Goal: Task Accomplishment & Management: Complete application form

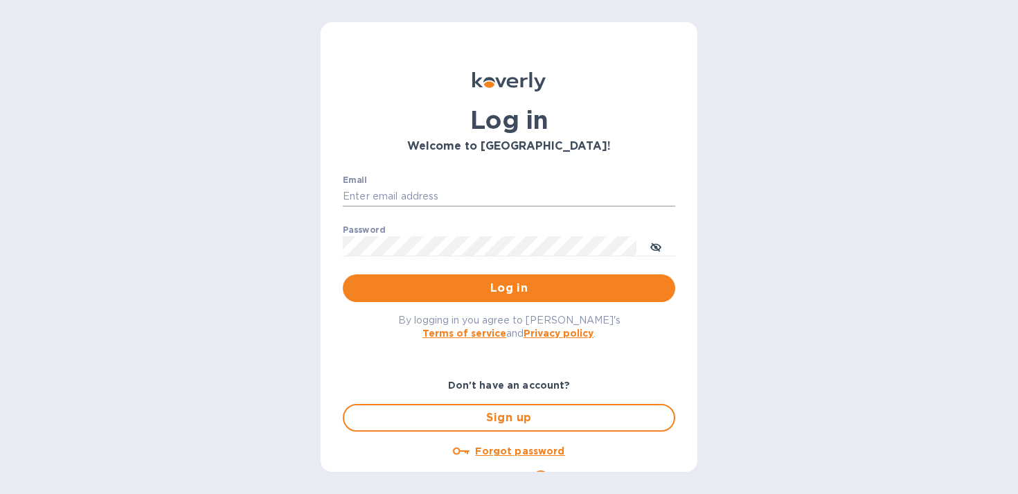
click at [375, 193] on input "Email" at bounding box center [509, 196] width 332 height 21
type input "sales@betterbushcraft.com"
click at [517, 292] on span "Log in" at bounding box center [509, 288] width 310 height 17
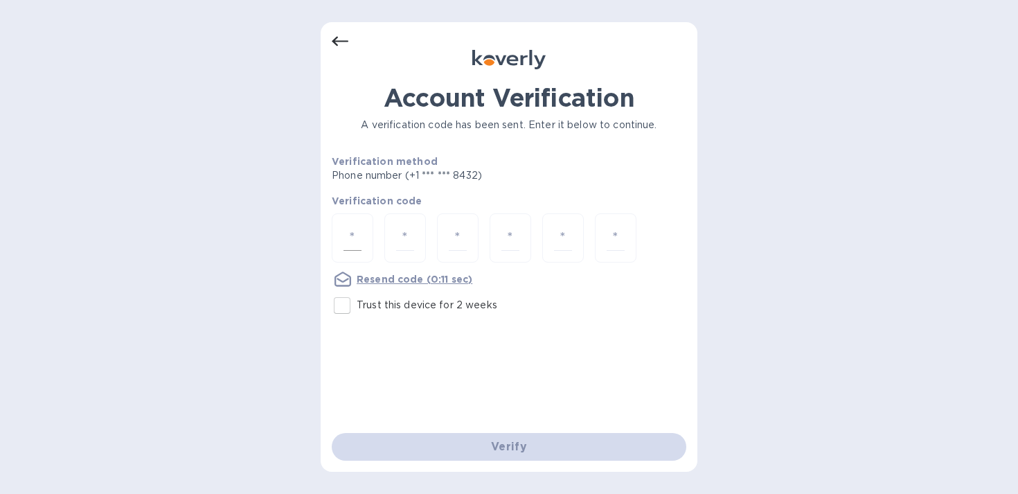
click at [362, 240] on div at bounding box center [353, 237] width 42 height 49
type input "7"
type input "1"
type input "2"
type input "4"
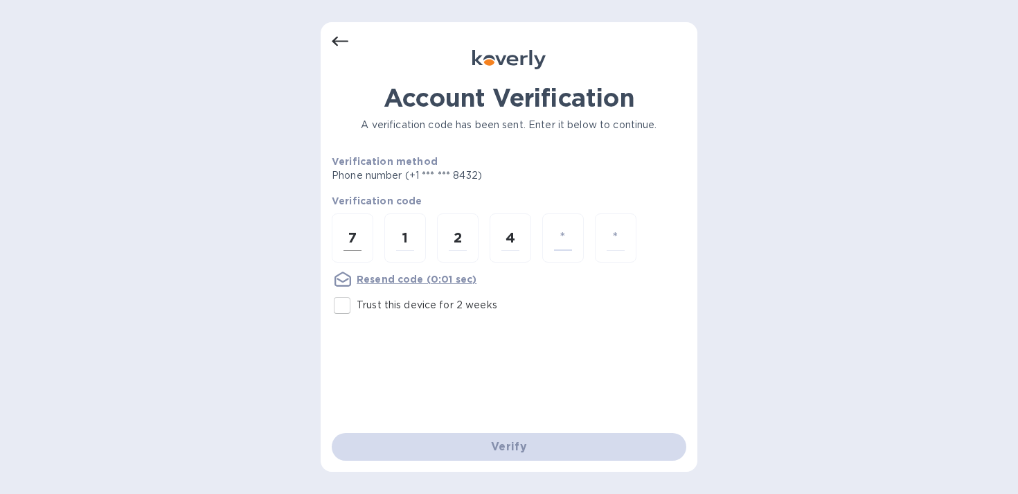
type input "2"
type input "5"
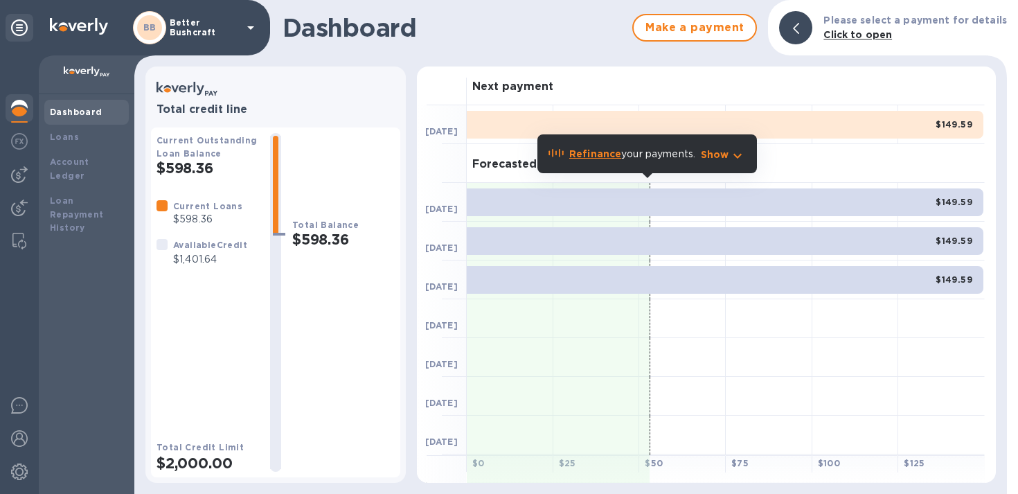
click at [734, 157] on icon "button" at bounding box center [737, 155] width 17 height 17
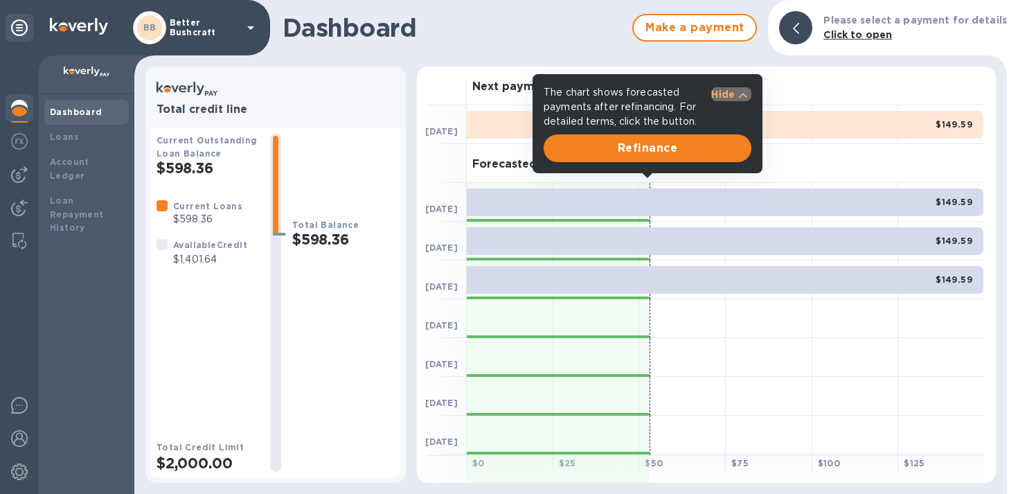
click at [736, 91] on icon "button" at bounding box center [743, 95] width 17 height 17
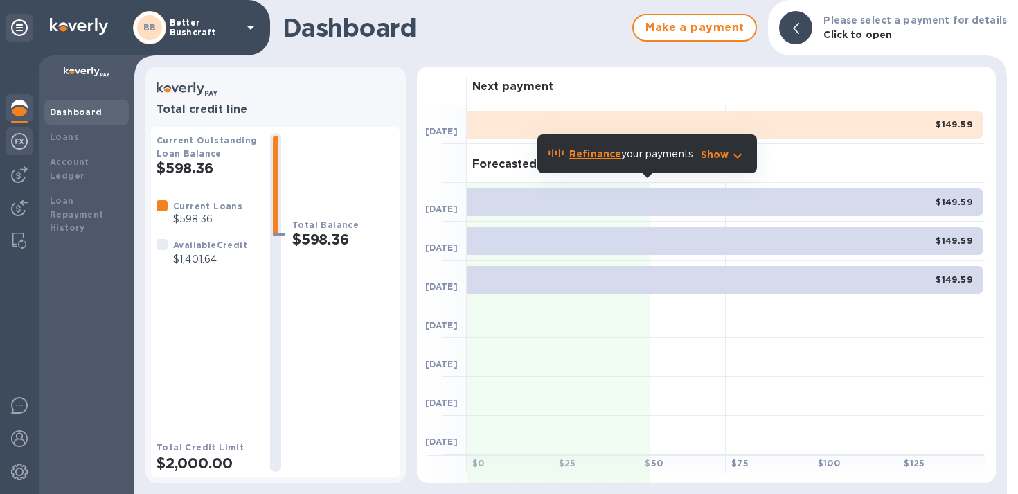
click at [23, 144] on img at bounding box center [19, 141] width 17 height 17
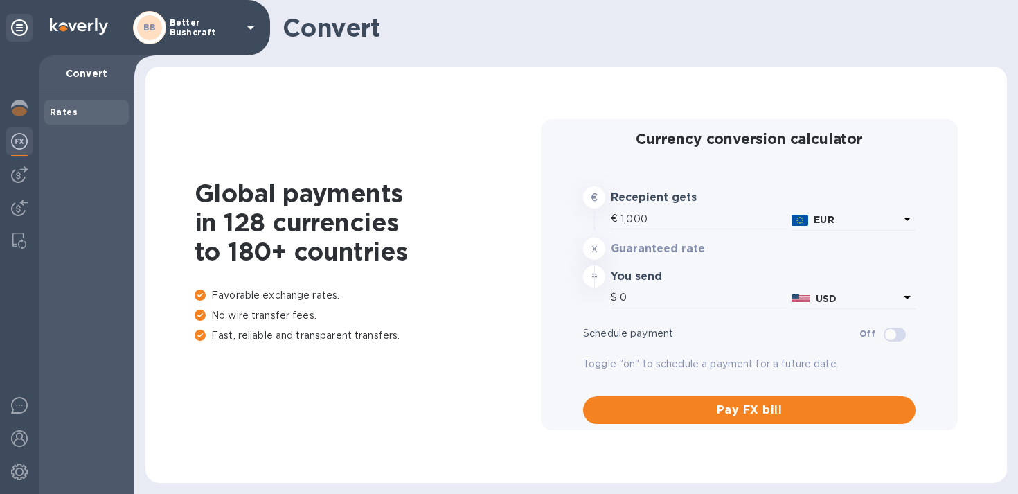
type input "1,181.08"
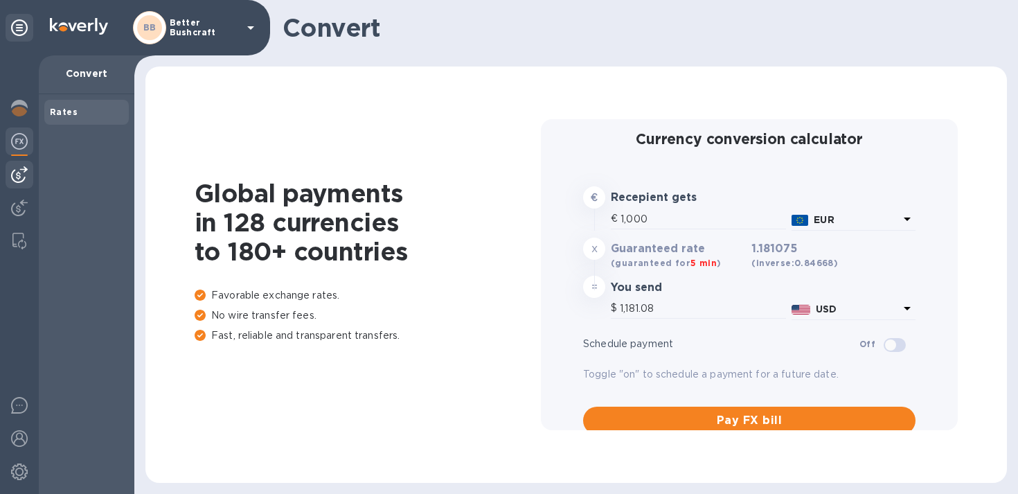
click at [19, 170] on img at bounding box center [19, 174] width 17 height 17
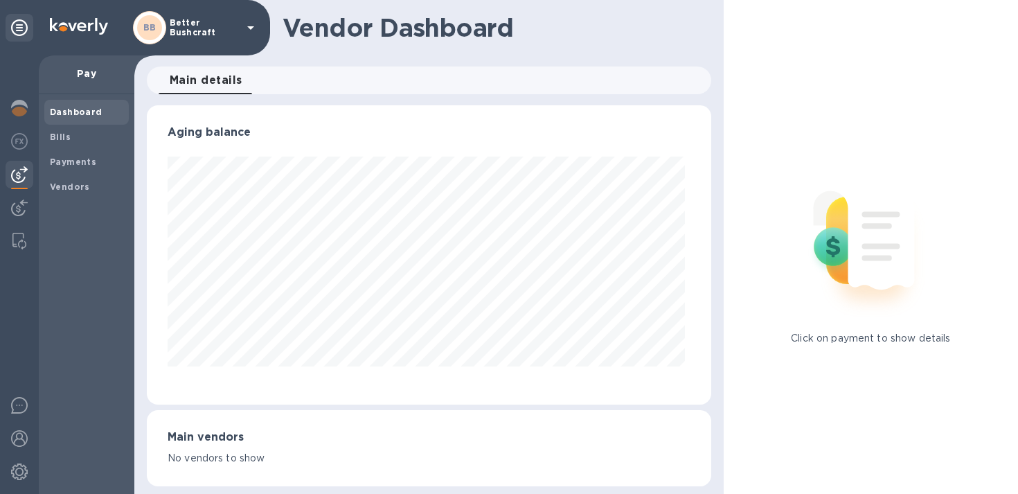
scroll to position [299, 559]
click at [59, 159] on b "Payments" at bounding box center [73, 161] width 46 height 10
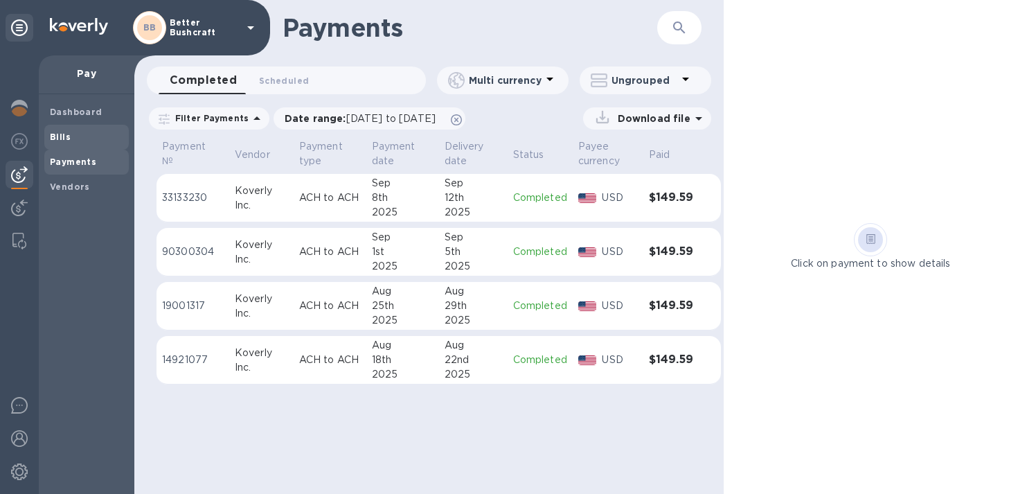
click at [63, 134] on b "Bills" at bounding box center [60, 137] width 21 height 10
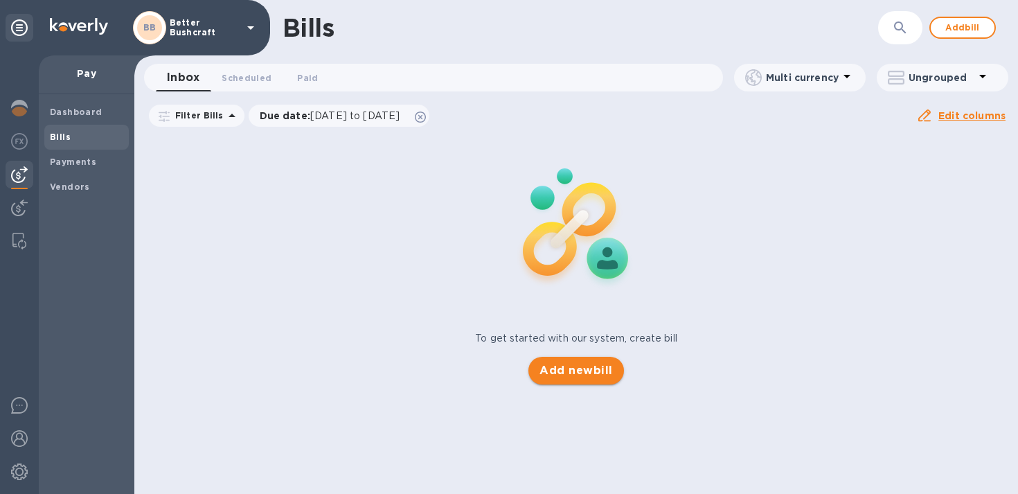
click at [585, 376] on span "Add new bill" at bounding box center [575, 370] width 73 height 17
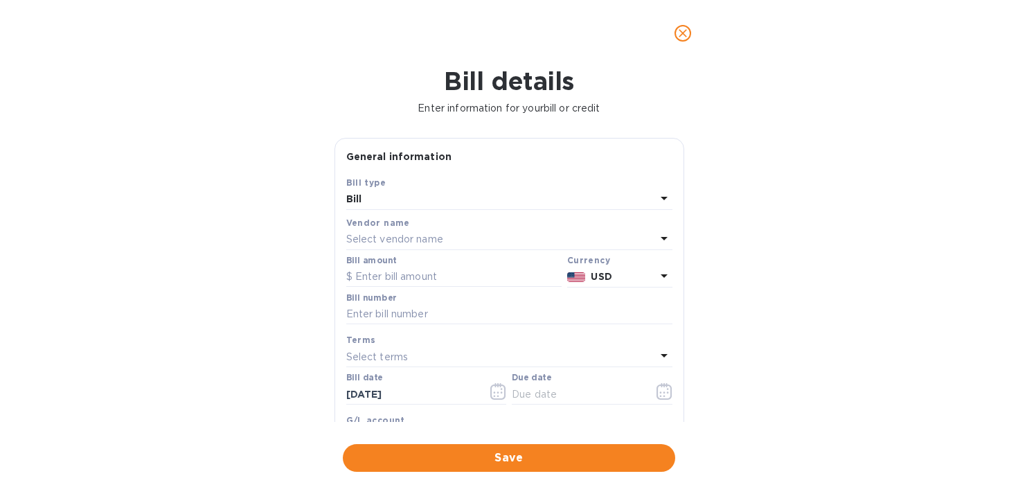
click at [478, 249] on div "Select vendor name" at bounding box center [501, 239] width 310 height 19
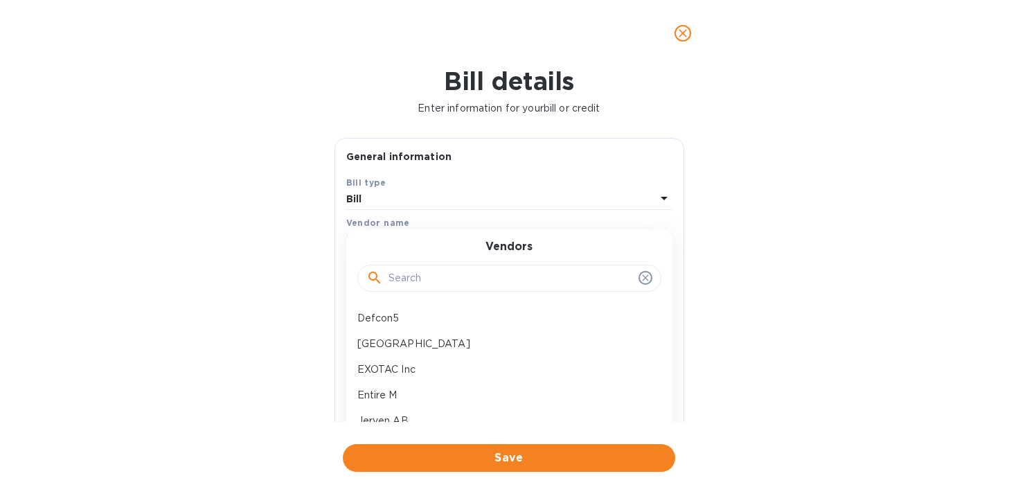
click at [684, 32] on icon "close" at bounding box center [683, 33] width 14 height 14
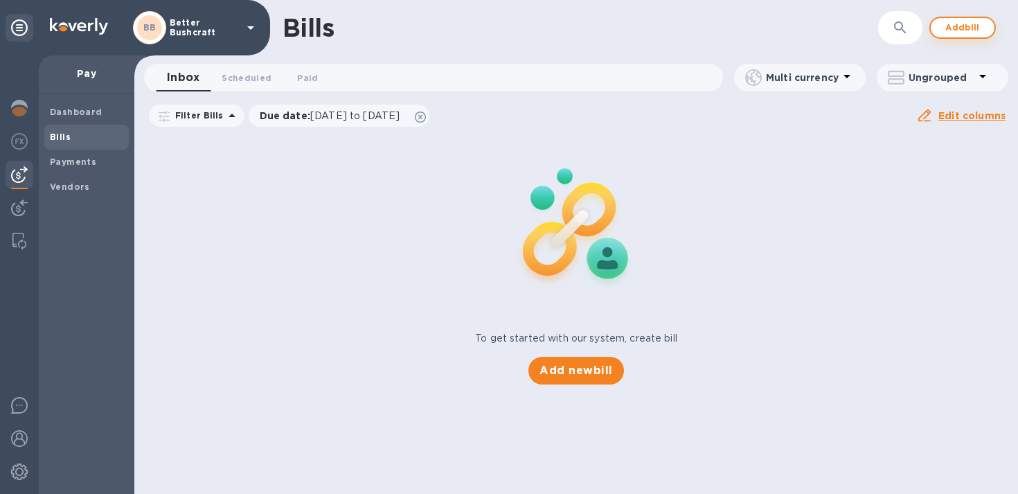
click at [951, 28] on span "Add bill" at bounding box center [963, 27] width 42 height 17
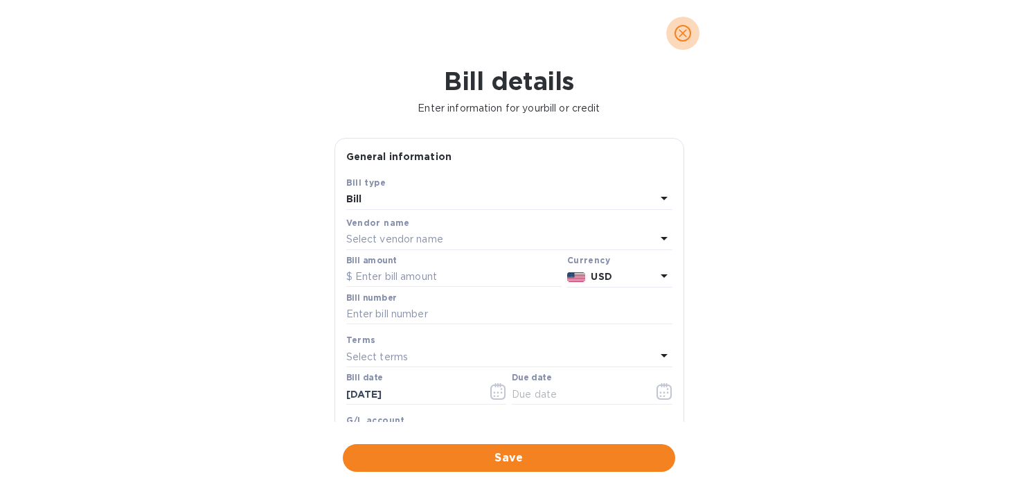
click at [687, 30] on icon "close" at bounding box center [683, 33] width 14 height 14
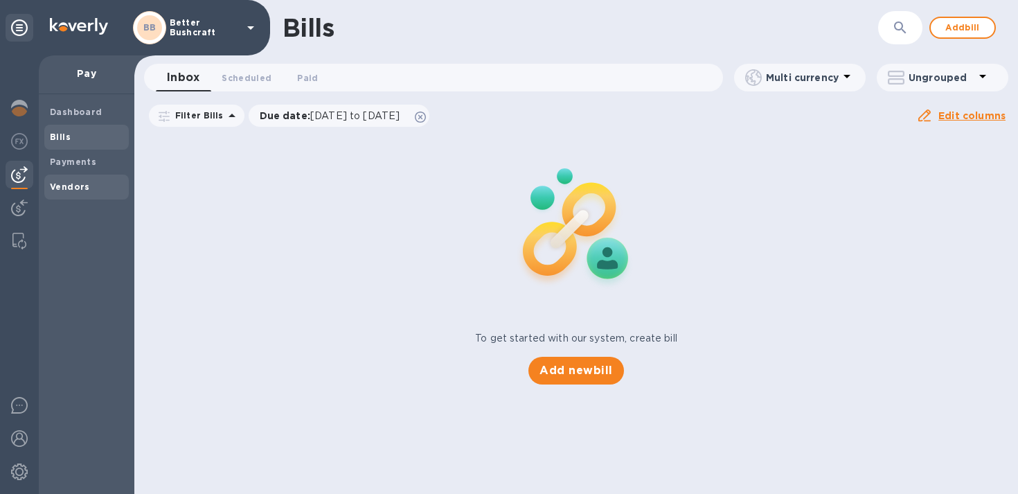
click at [69, 190] on b "Vendors" at bounding box center [70, 186] width 40 height 10
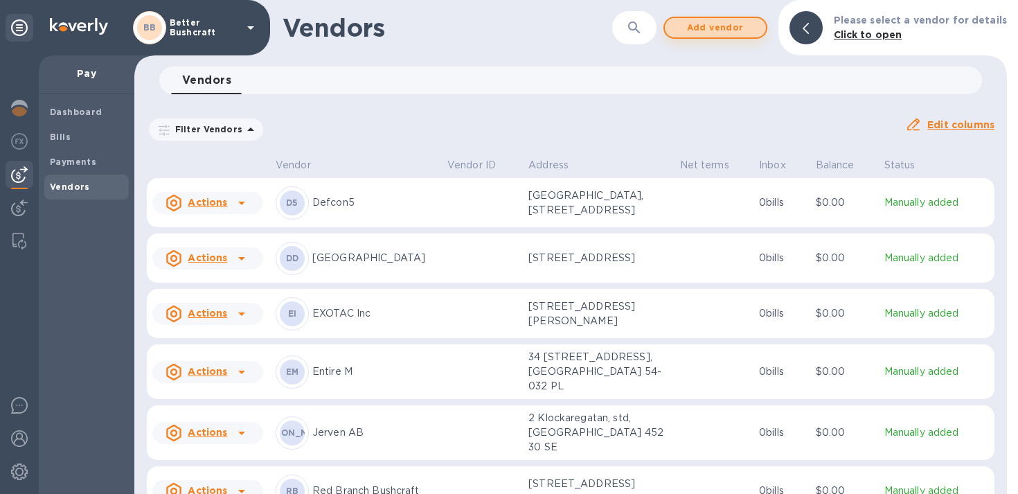
click at [755, 26] on span "Add vendor" at bounding box center [715, 27] width 79 height 17
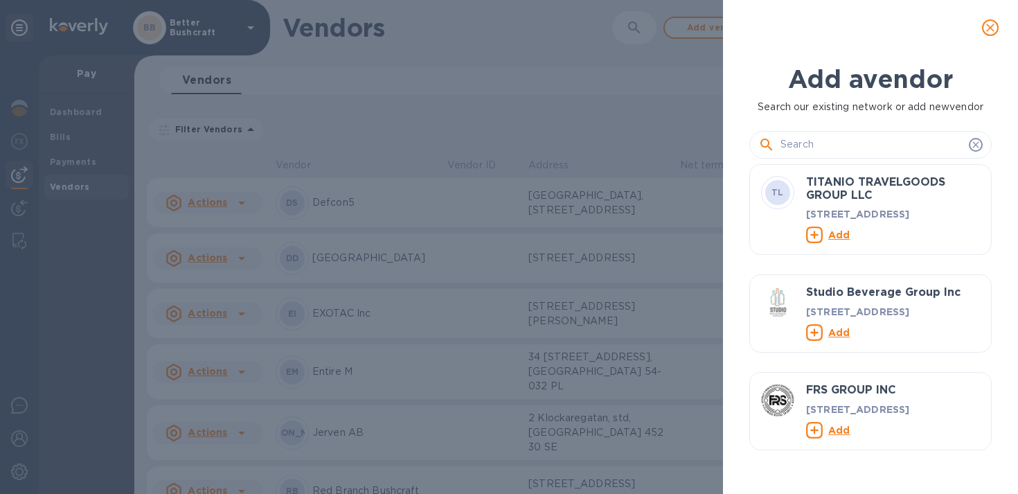
click at [842, 138] on input "text" at bounding box center [871, 144] width 183 height 21
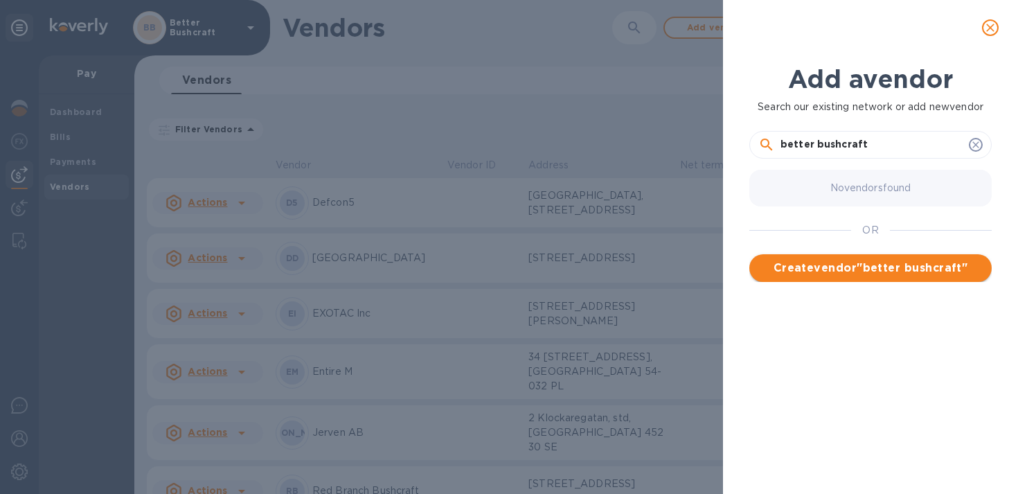
type input "better bushcraft"
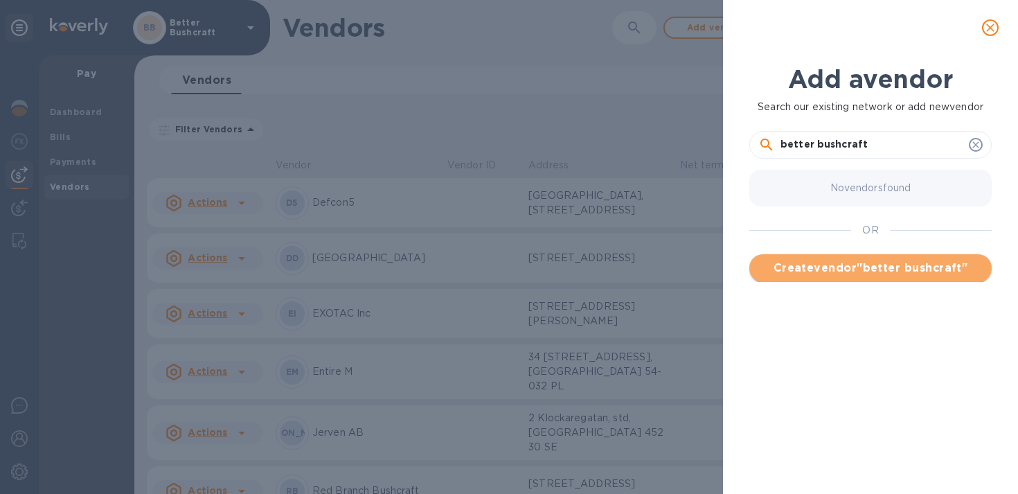
click at [875, 262] on span "Create vendor " better bushcraft "" at bounding box center [870, 268] width 220 height 17
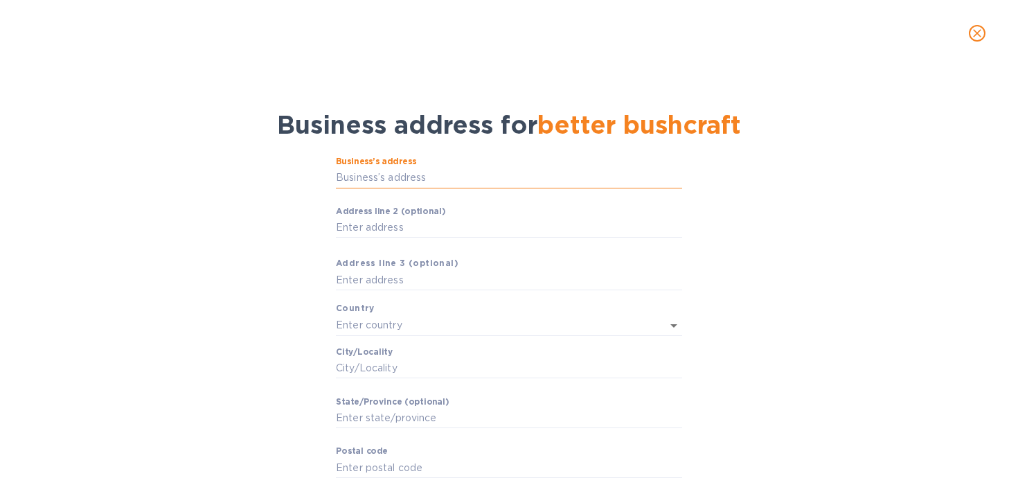
click at [486, 178] on input "Business’s аddress" at bounding box center [509, 178] width 346 height 21
type input "59 Jonquil Avenue Northwest"
type input "United States"
type input "fort walton beach"
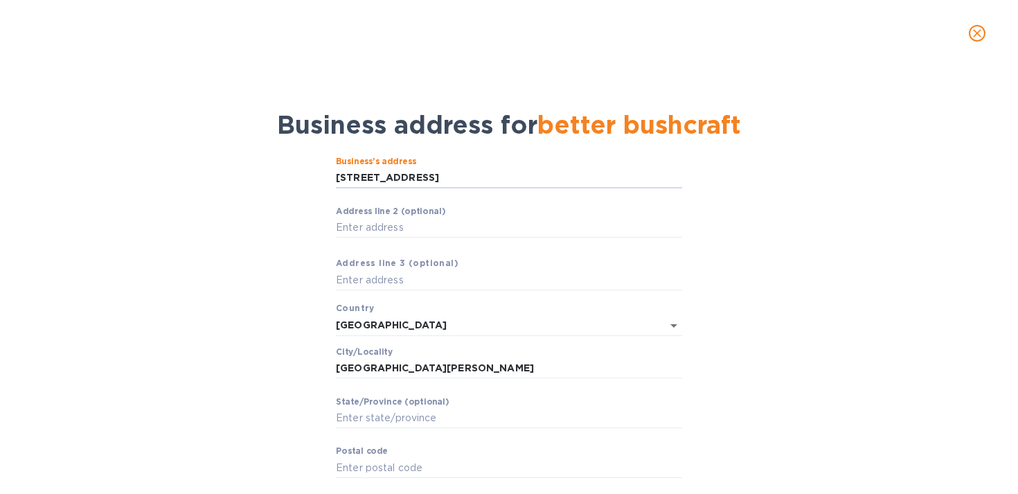
type input "FL"
type input "32548"
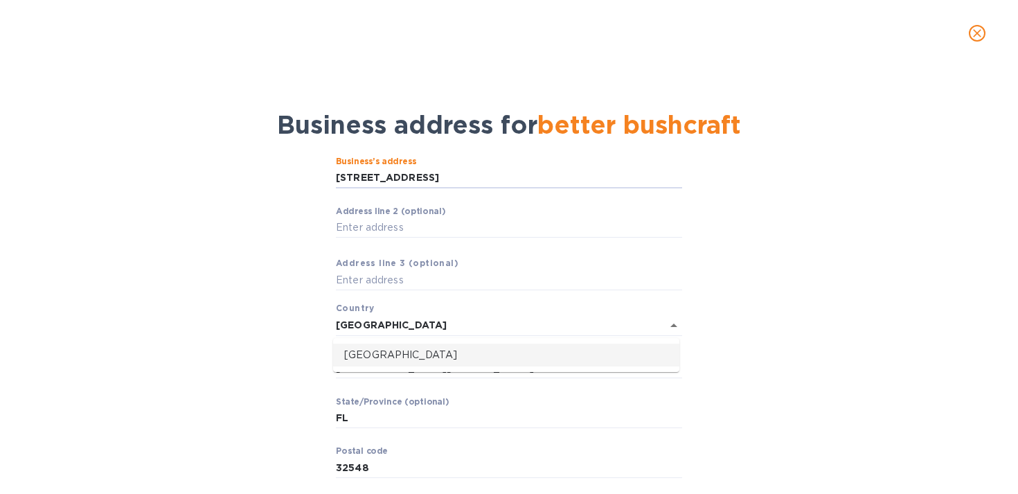
click at [446, 343] on li "United States" at bounding box center [506, 354] width 346 height 23
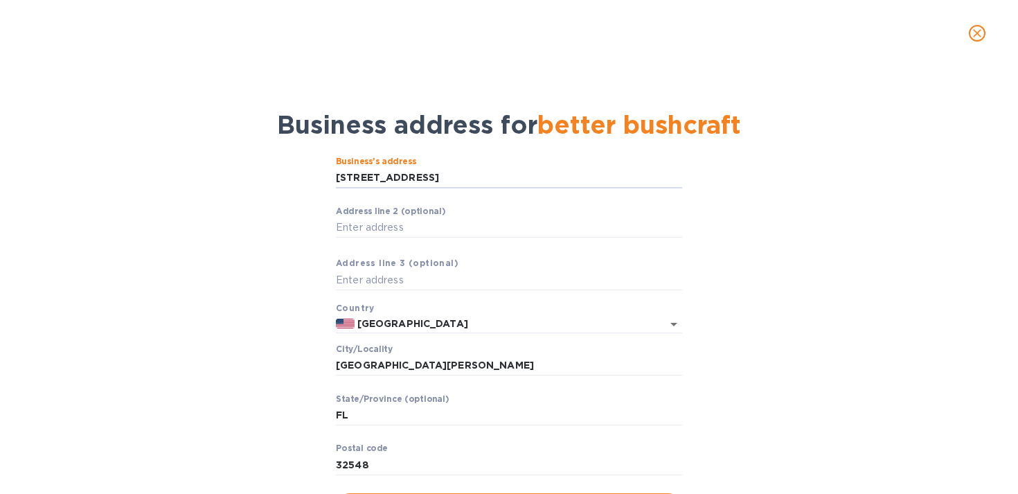
click at [776, 290] on div "Business’s аddress 59 Jonquil Avenue Northwest ​ Аddress line 2 (optional) ​ Аd…" at bounding box center [509, 338] width 982 height 381
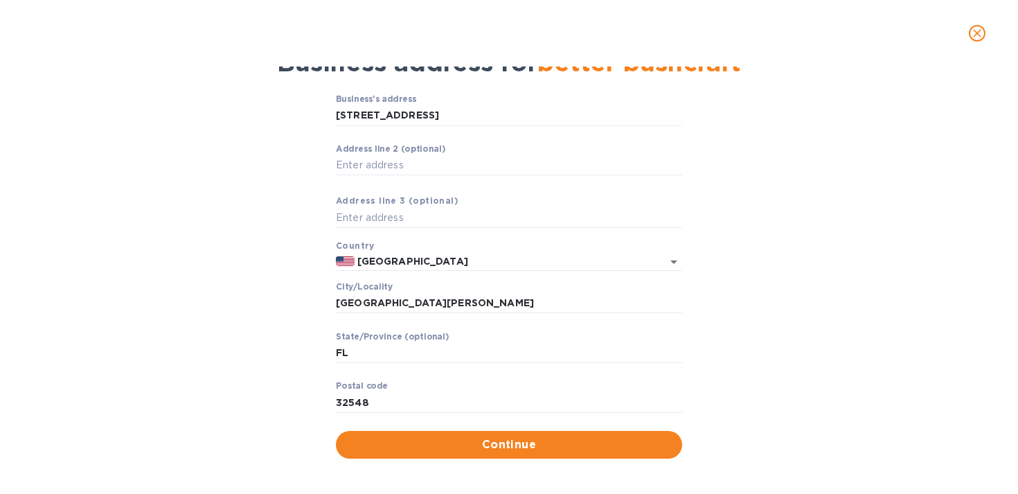
scroll to position [69, 0]
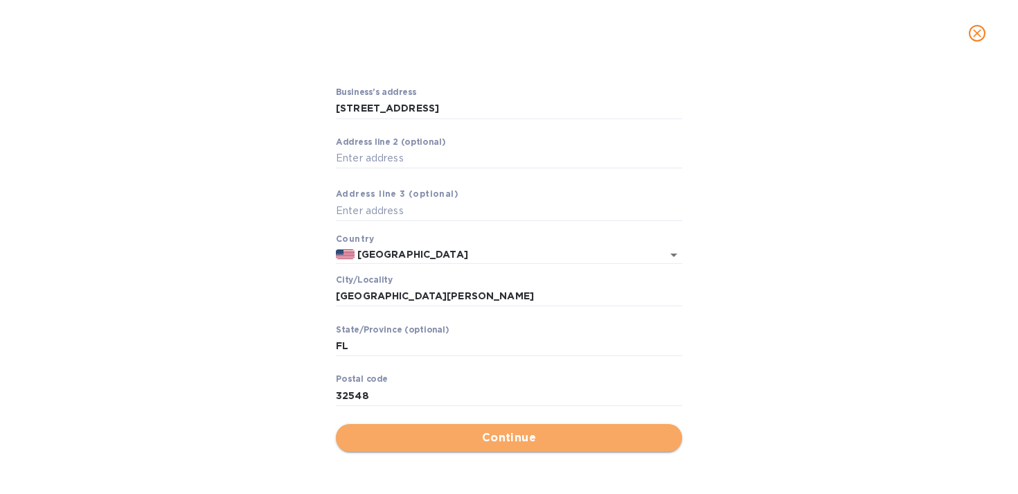
click at [582, 445] on span "Continue" at bounding box center [509, 437] width 324 height 17
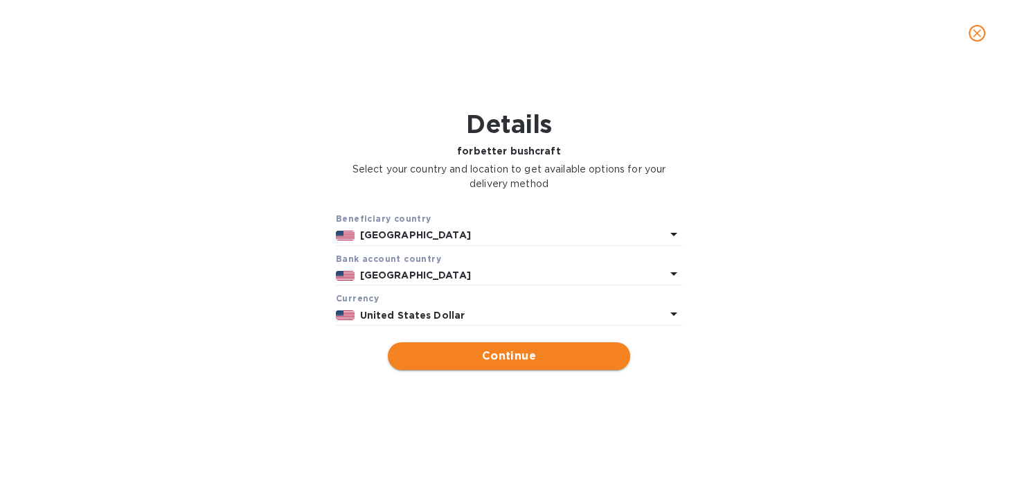
click at [470, 366] on button "Continue" at bounding box center [509, 356] width 242 height 28
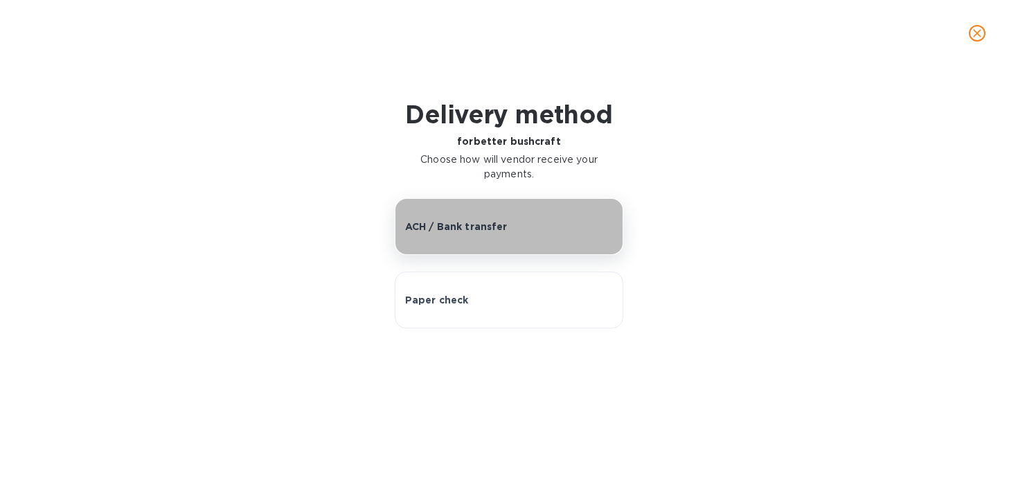
click at [473, 238] on button "ACH / Bank transfer" at bounding box center [509, 226] width 229 height 57
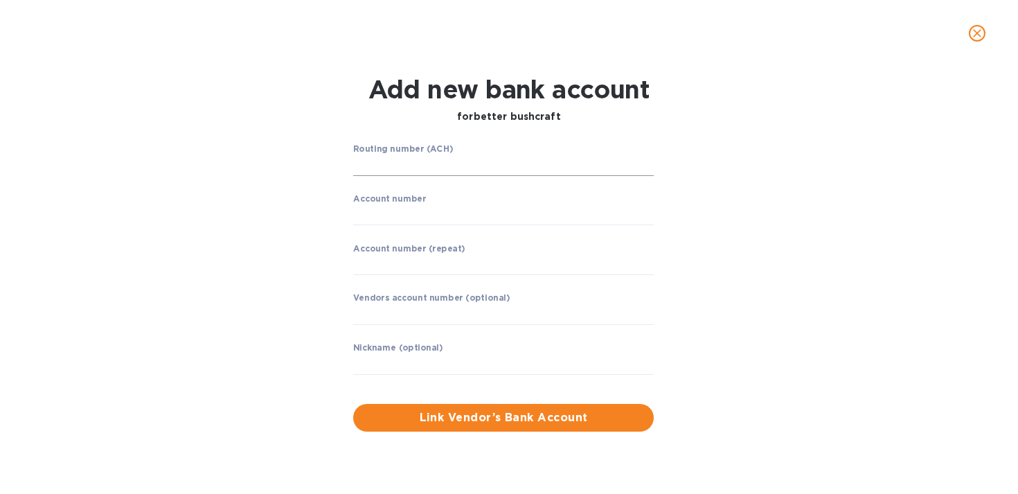
click at [404, 165] on input "string" at bounding box center [503, 165] width 301 height 21
click at [419, 171] on input "string" at bounding box center [503, 165] width 301 height 21
click at [385, 218] on input "string" at bounding box center [503, 215] width 301 height 21
click at [393, 161] on input "string" at bounding box center [503, 165] width 301 height 21
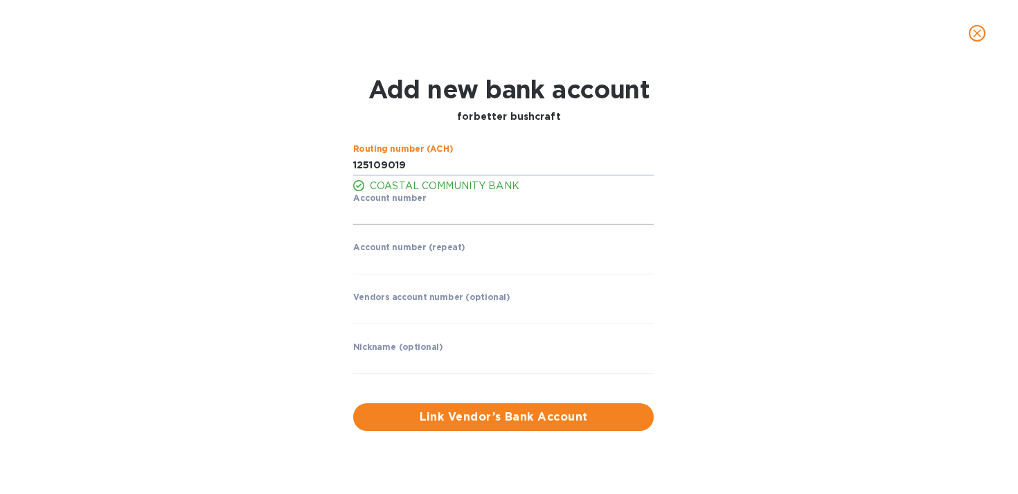
type input "125109019"
click at [388, 206] on input "string" at bounding box center [503, 214] width 301 height 21
type input "875103500265"
click at [384, 266] on input "string" at bounding box center [503, 263] width 301 height 21
type input "875103500265"
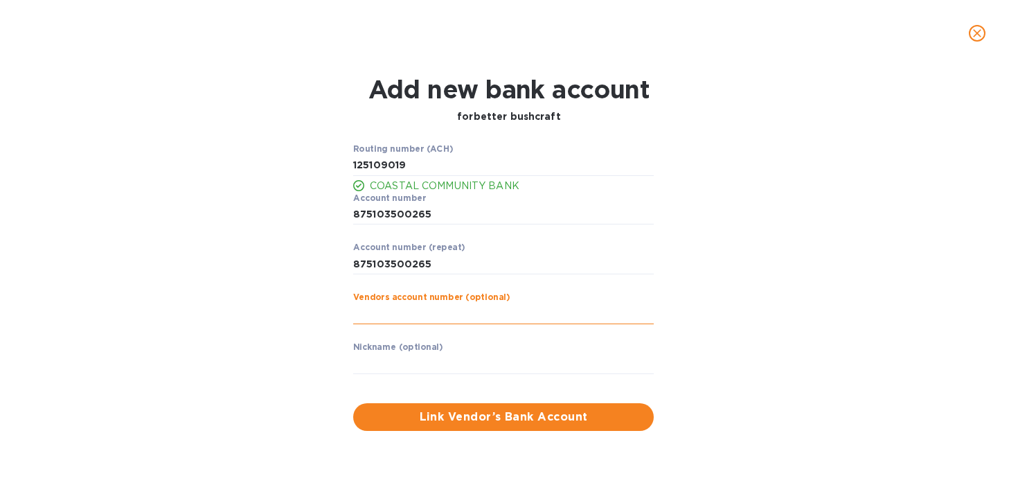
click at [367, 319] on input "text" at bounding box center [503, 313] width 301 height 21
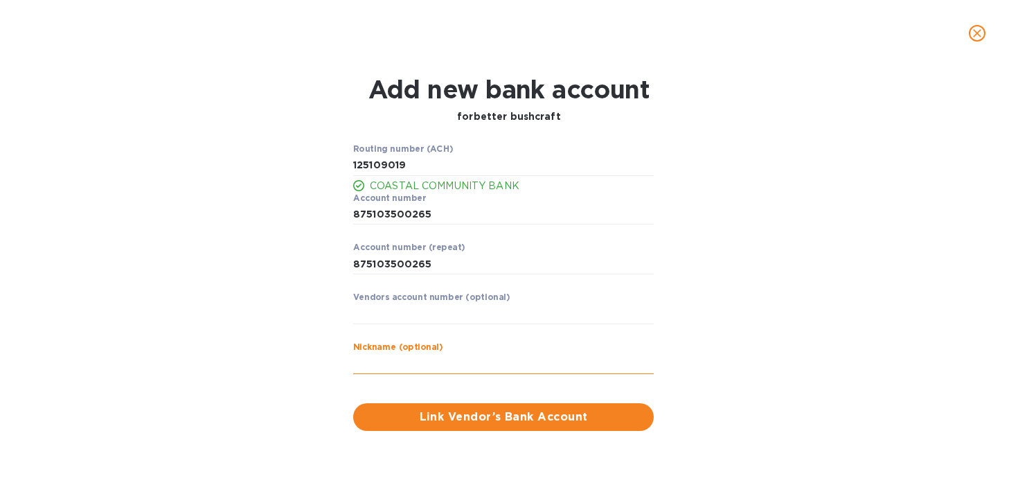
click at [369, 359] on input "text" at bounding box center [503, 363] width 301 height 21
type input "W"
type input "BlueVine"
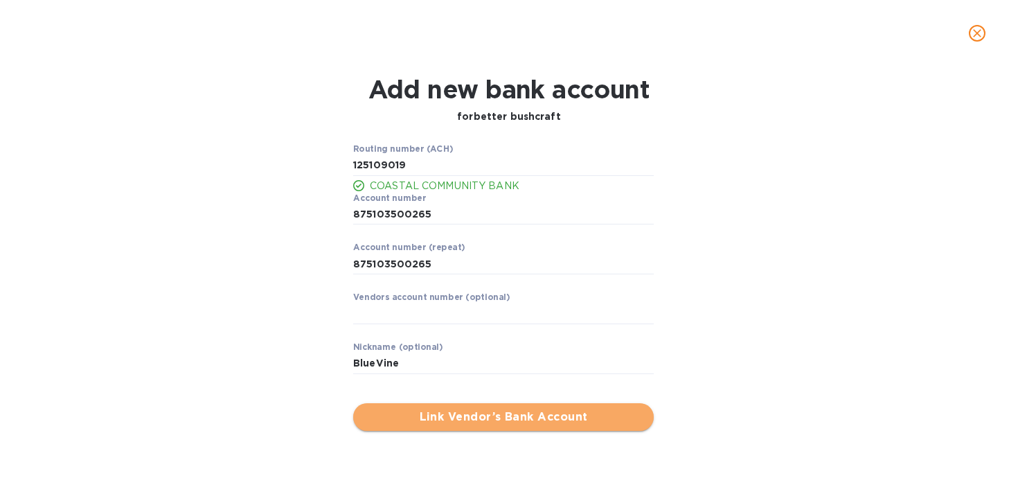
click at [439, 415] on span "Link Vendor’s Bank Account" at bounding box center [503, 417] width 278 height 17
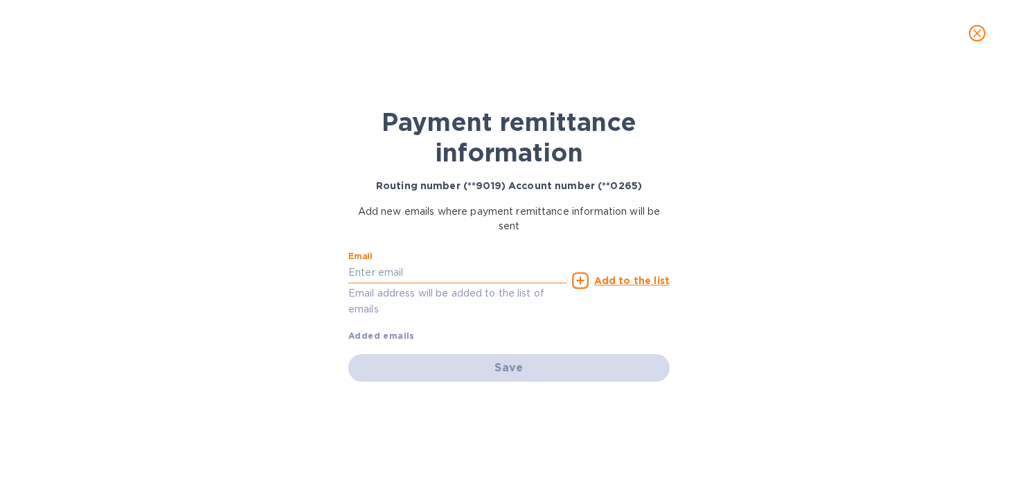
click at [404, 271] on input "text" at bounding box center [457, 272] width 218 height 21
type input "stuartjweber@gmail.com"
click at [538, 311] on p "Email address will be added to the list of emails" at bounding box center [457, 301] width 218 height 32
click at [584, 279] on icon at bounding box center [580, 280] width 17 height 17
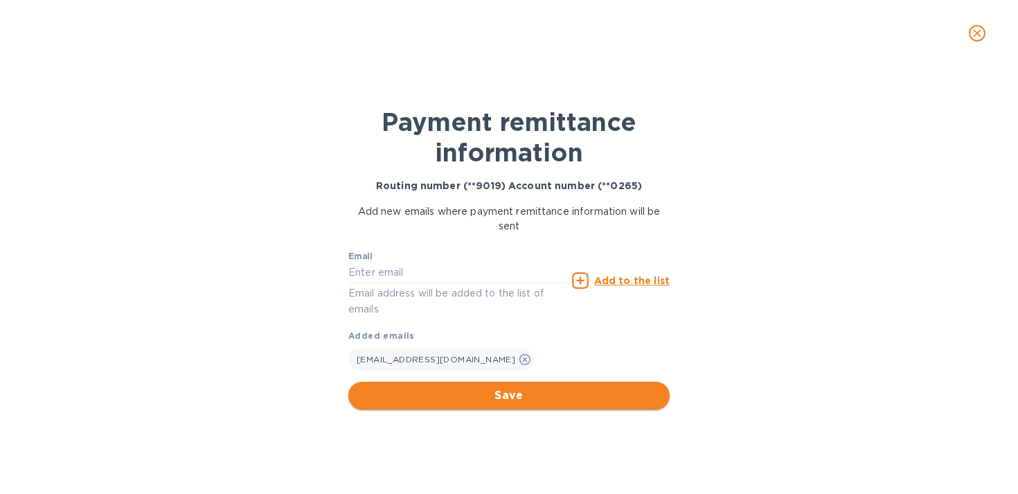
click at [520, 403] on button "Save" at bounding box center [508, 396] width 321 height 28
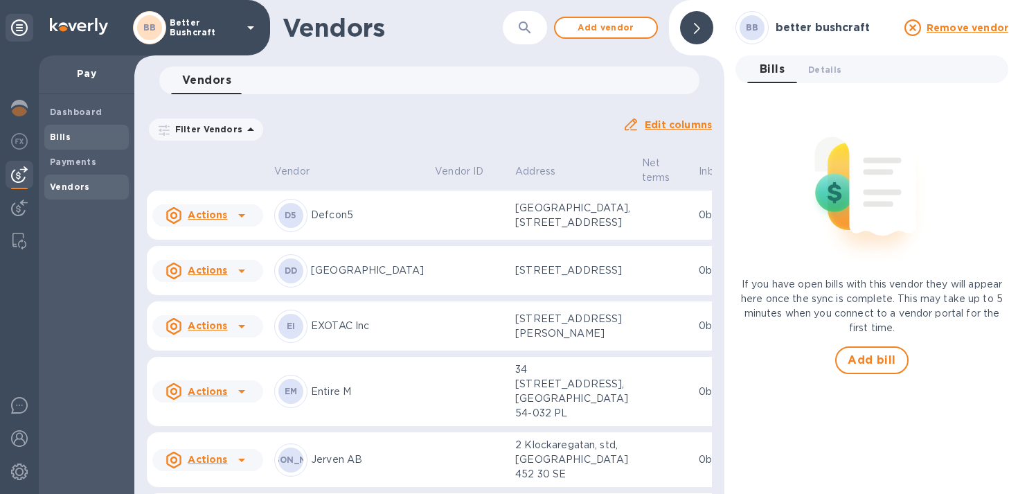
click at [78, 140] on span "Bills" at bounding box center [86, 137] width 73 height 14
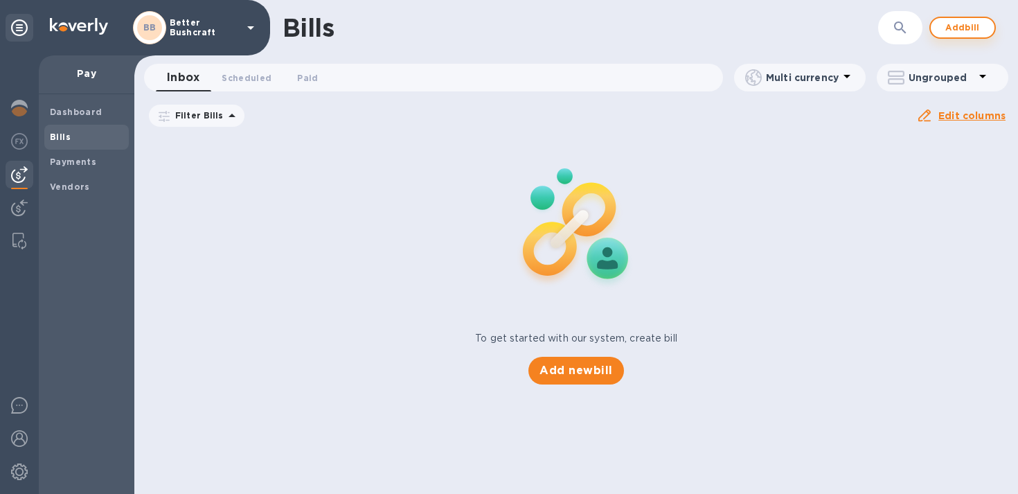
click at [970, 22] on span "Add bill" at bounding box center [963, 27] width 42 height 17
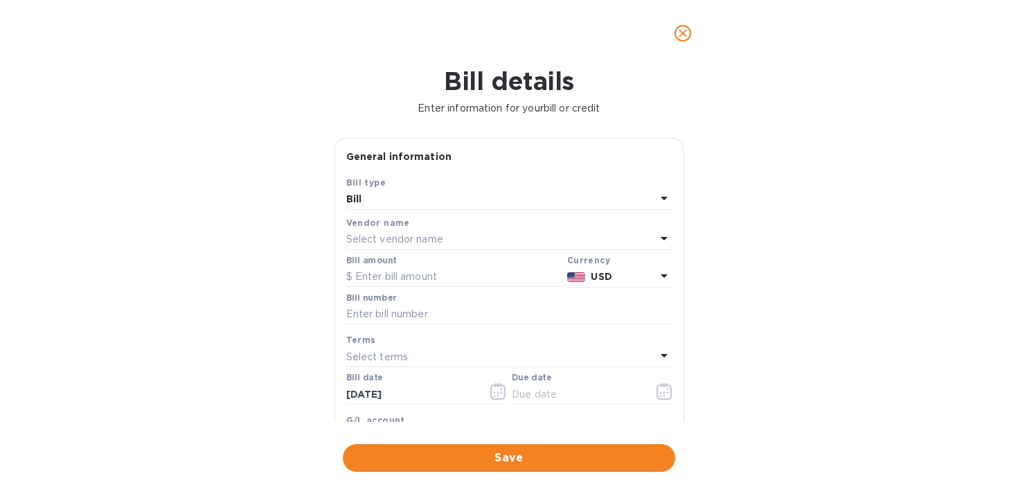
click at [490, 235] on div "Select vendor name" at bounding box center [501, 239] width 310 height 19
click at [689, 25] on span "close" at bounding box center [682, 33] width 17 height 17
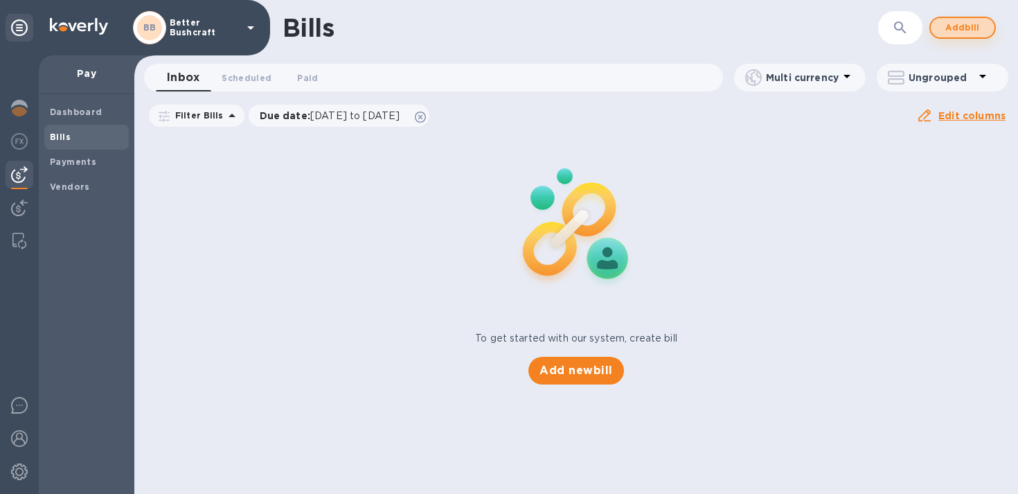
click at [966, 30] on span "Add bill" at bounding box center [963, 27] width 42 height 17
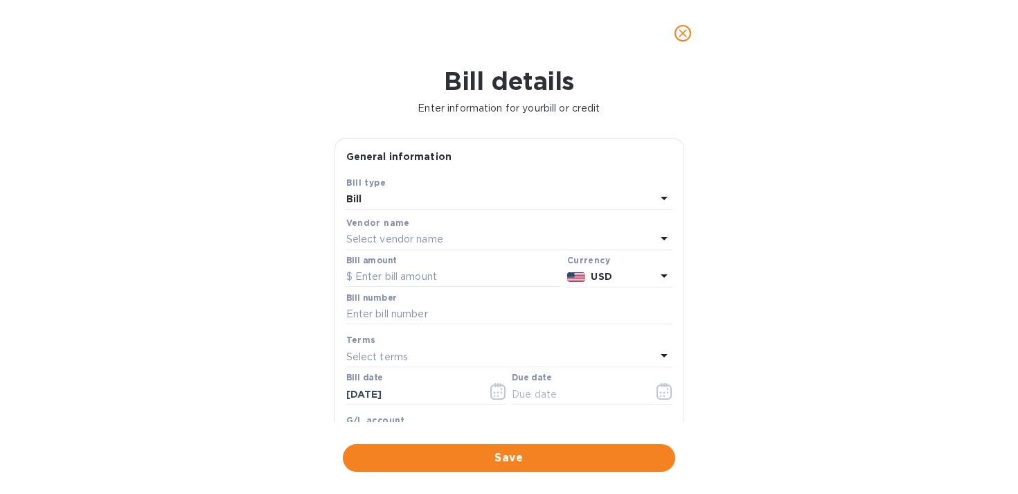
click at [549, 201] on div "Bill" at bounding box center [501, 199] width 310 height 19
click at [544, 180] on div "Bill type" at bounding box center [509, 182] width 326 height 15
click at [493, 238] on div "Select vendor name" at bounding box center [501, 239] width 310 height 19
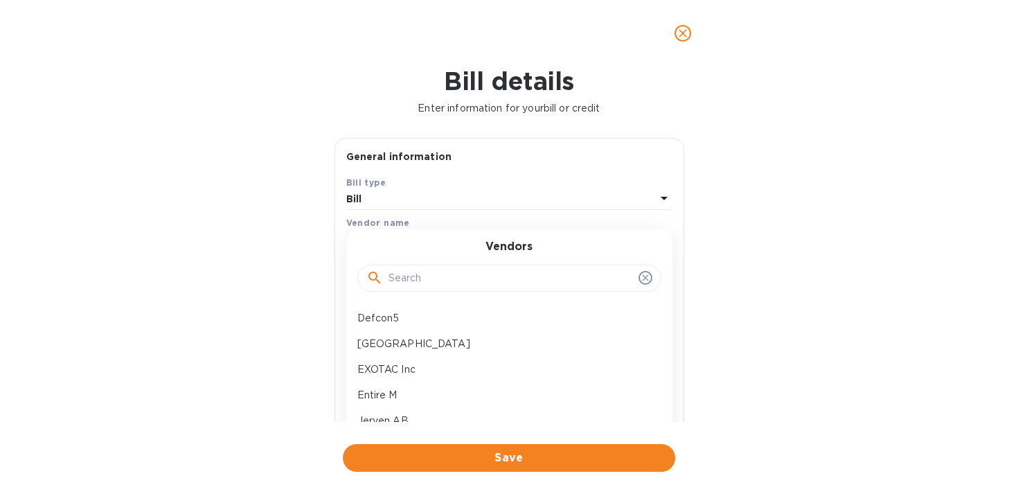
click at [450, 282] on input "text" at bounding box center [510, 278] width 244 height 21
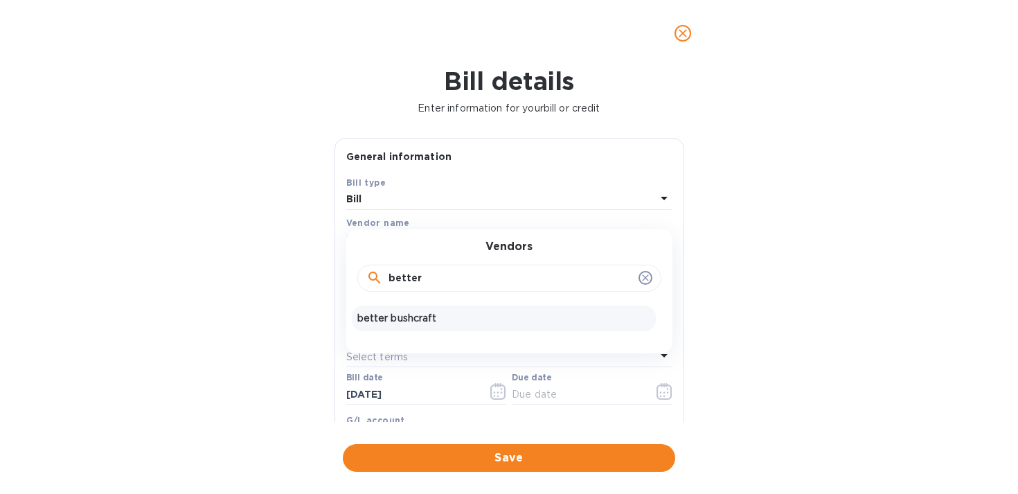
type input "better"
click at [412, 315] on p "better bushcraft" at bounding box center [503, 318] width 293 height 15
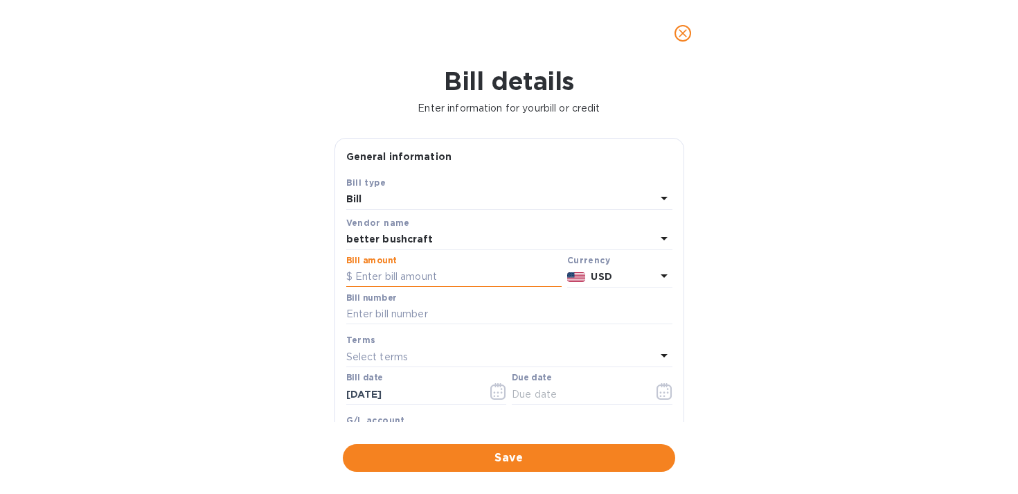
click at [434, 282] on input "text" at bounding box center [453, 277] width 215 height 21
type input "1,400"
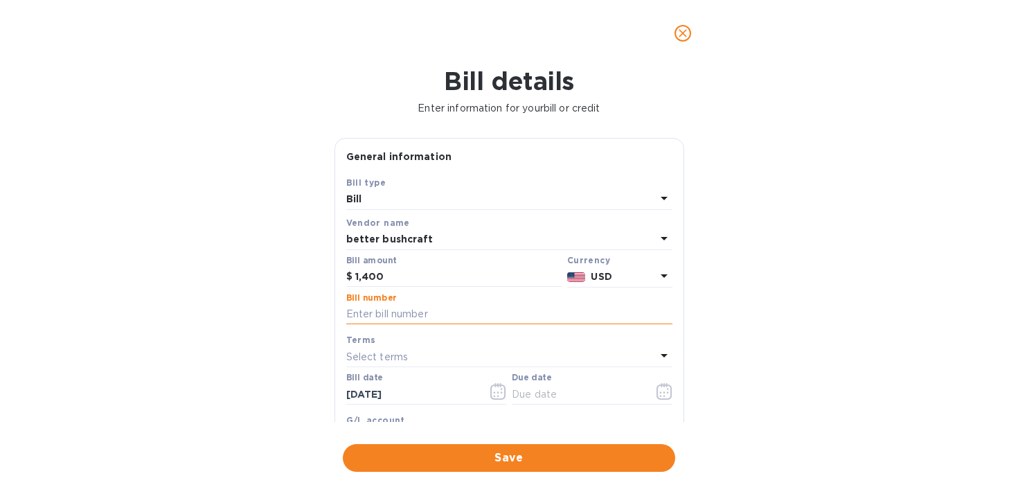
click at [553, 317] on input "text" at bounding box center [509, 314] width 326 height 21
type input "001"
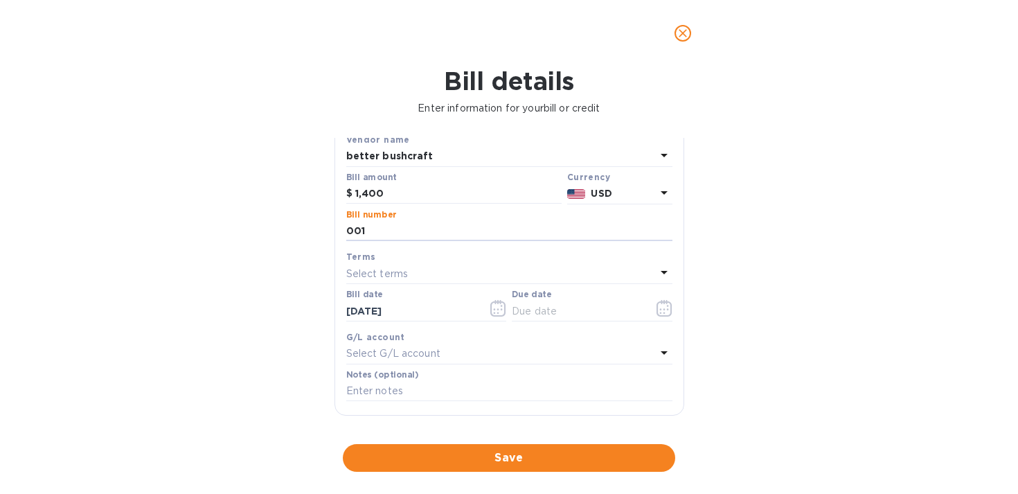
scroll to position [86, 0]
click at [666, 304] on icon "button" at bounding box center [667, 303] width 2 height 2
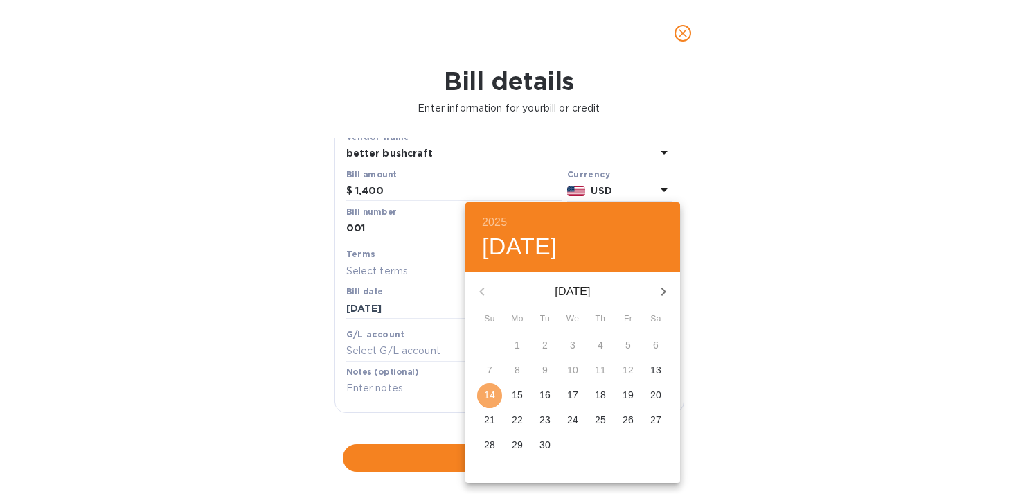
click at [490, 397] on p "14" at bounding box center [489, 395] width 11 height 14
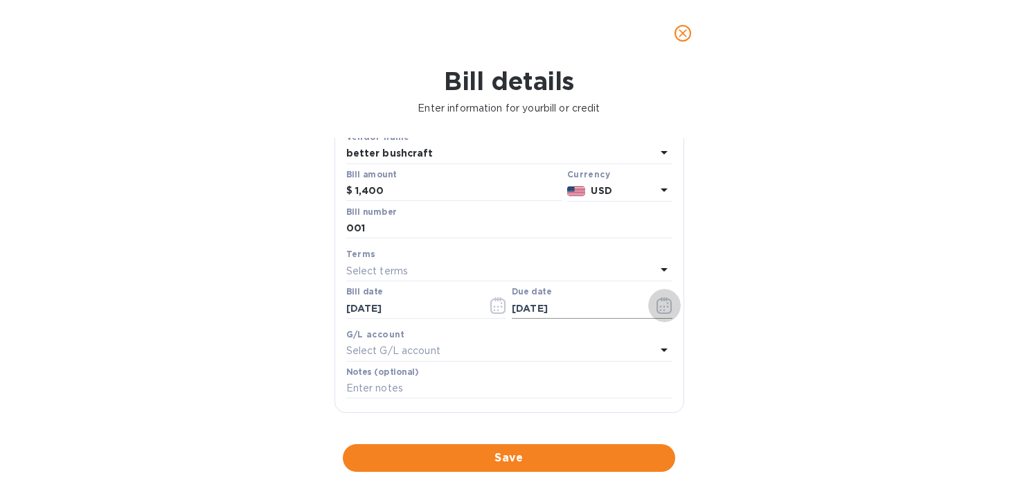
click at [663, 307] on icon "button" at bounding box center [664, 306] width 2 height 2
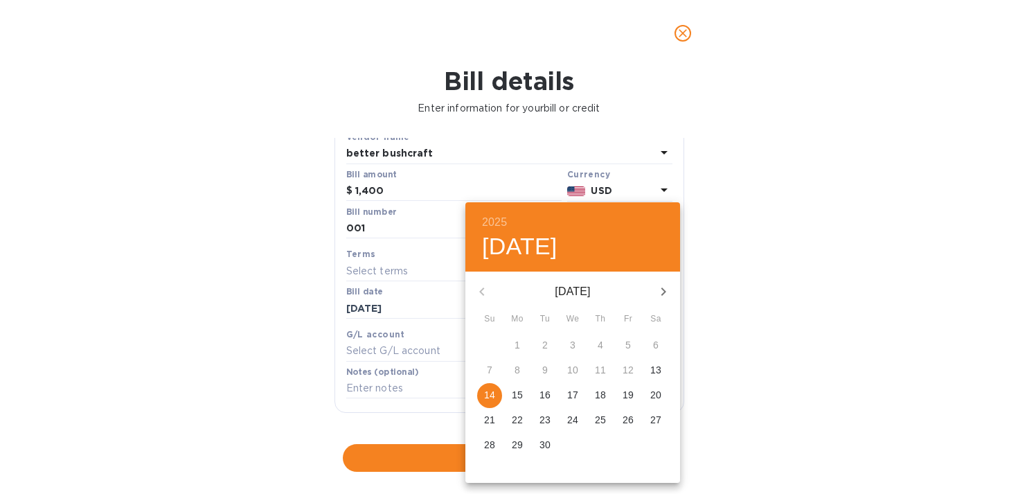
click at [519, 397] on p "15" at bounding box center [517, 395] width 11 height 14
type input "[DATE]"
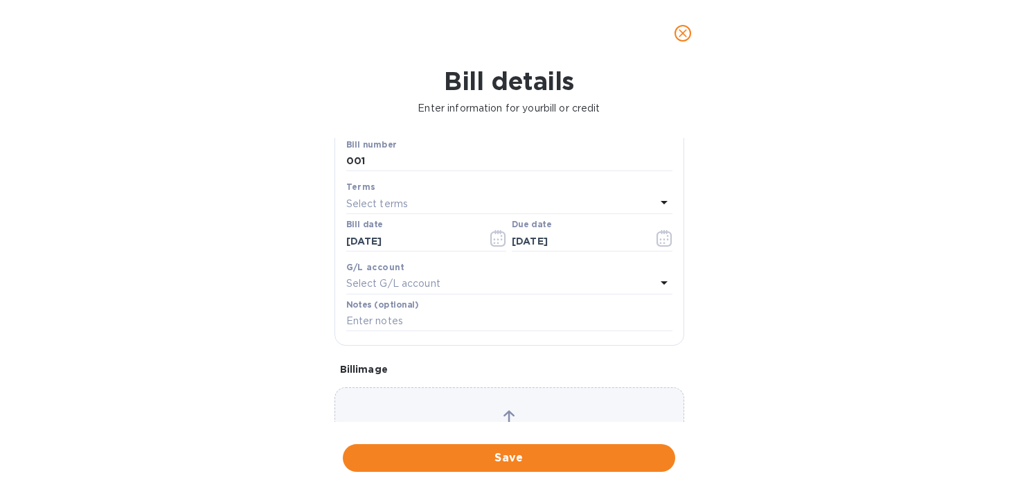
scroll to position [237, 0]
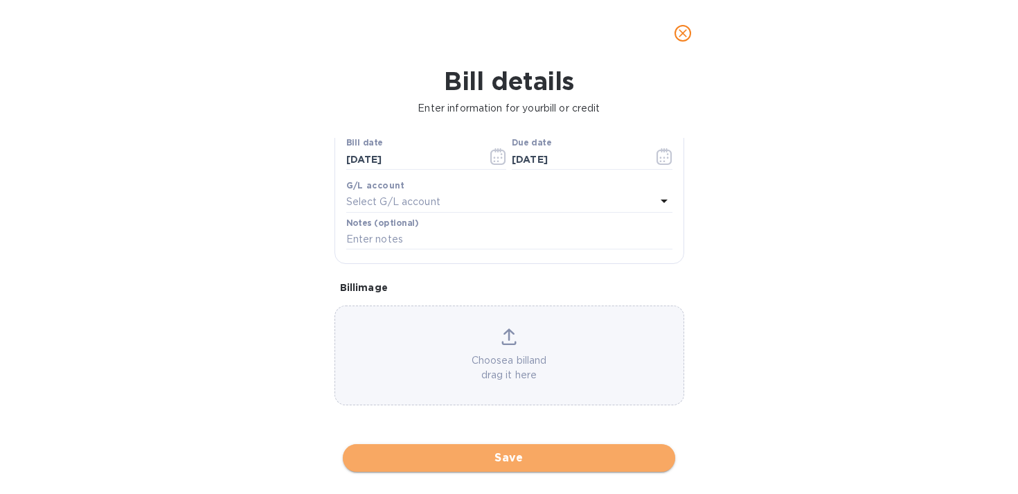
click at [498, 464] on span "Save" at bounding box center [509, 457] width 310 height 17
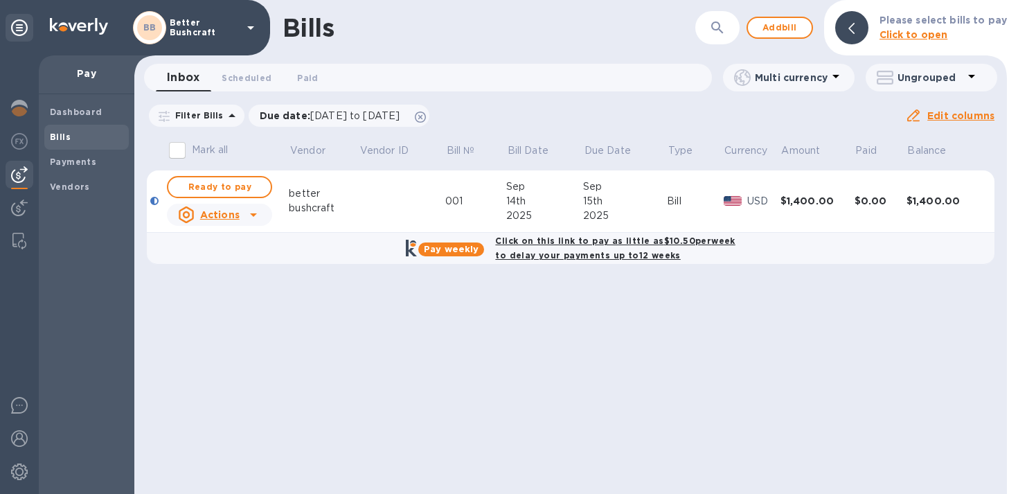
click at [242, 213] on div at bounding box center [253, 215] width 22 height 22
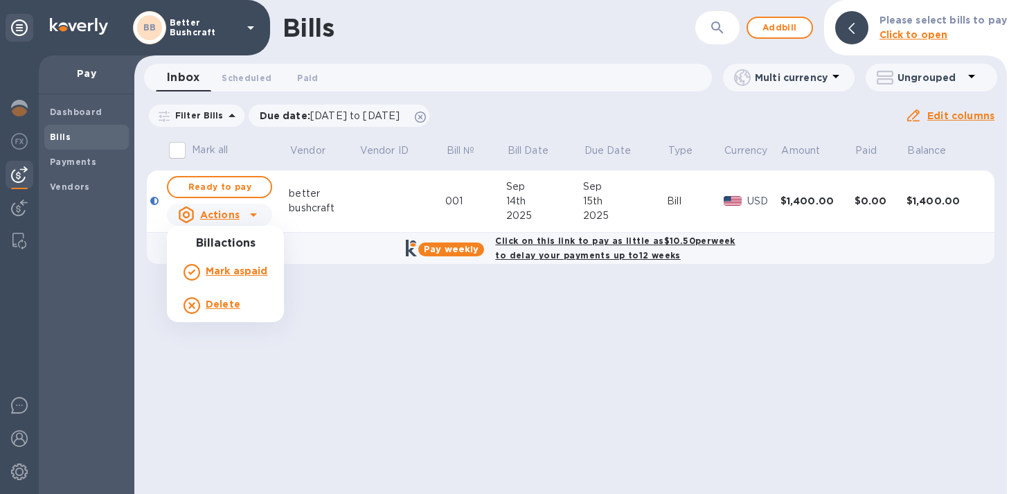
click at [249, 188] on div at bounding box center [509, 247] width 1018 height 494
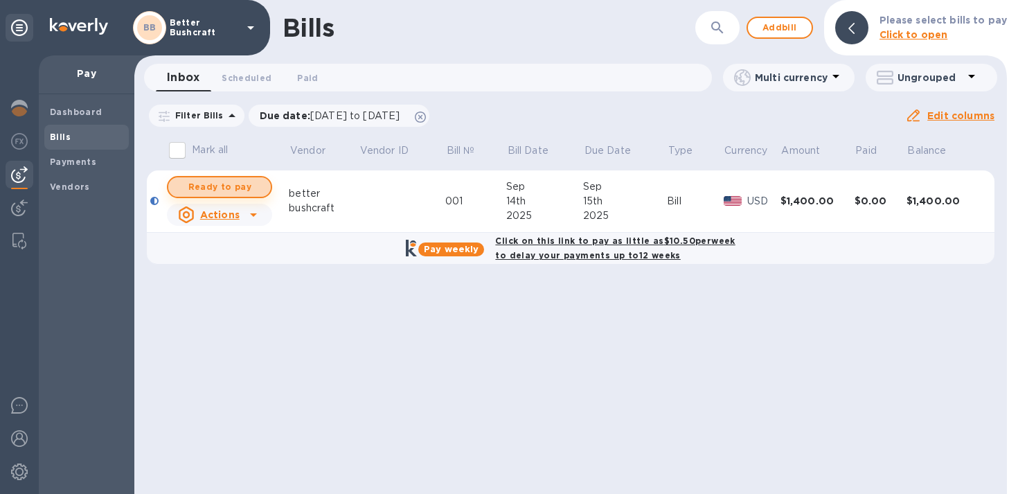
click at [247, 189] on span "Ready to pay" at bounding box center [219, 187] width 80 height 17
checkbox input "true"
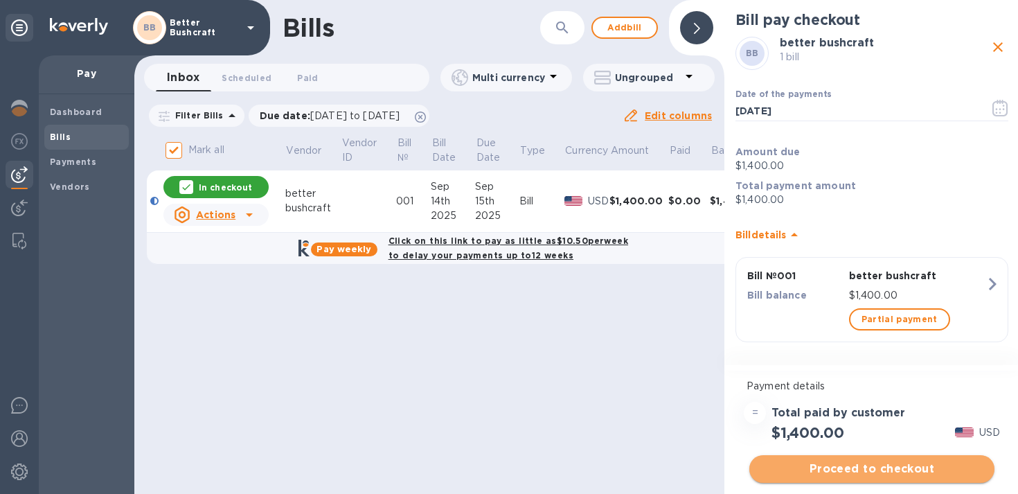
click at [859, 467] on span "Proceed to checkout" at bounding box center [871, 468] width 223 height 17
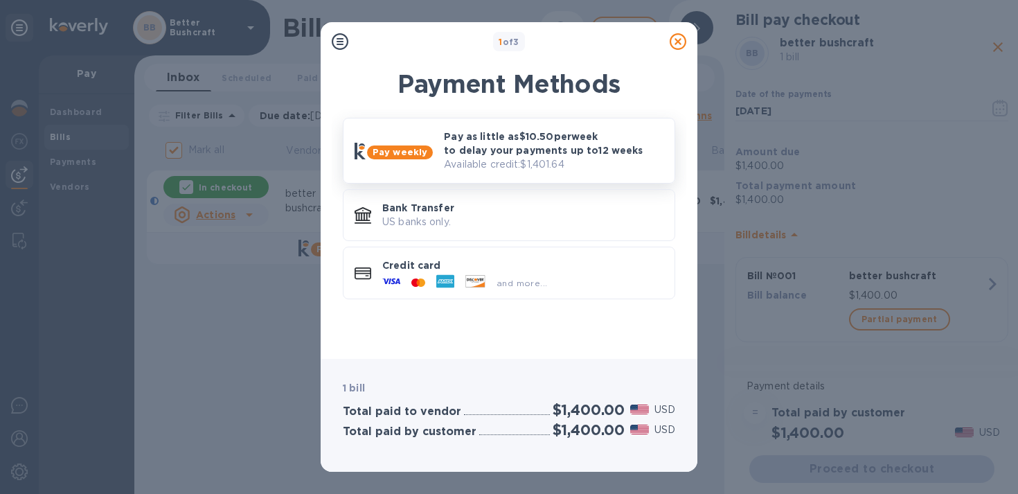
click at [578, 160] on p "Available credit: $1,401.64" at bounding box center [554, 164] width 220 height 15
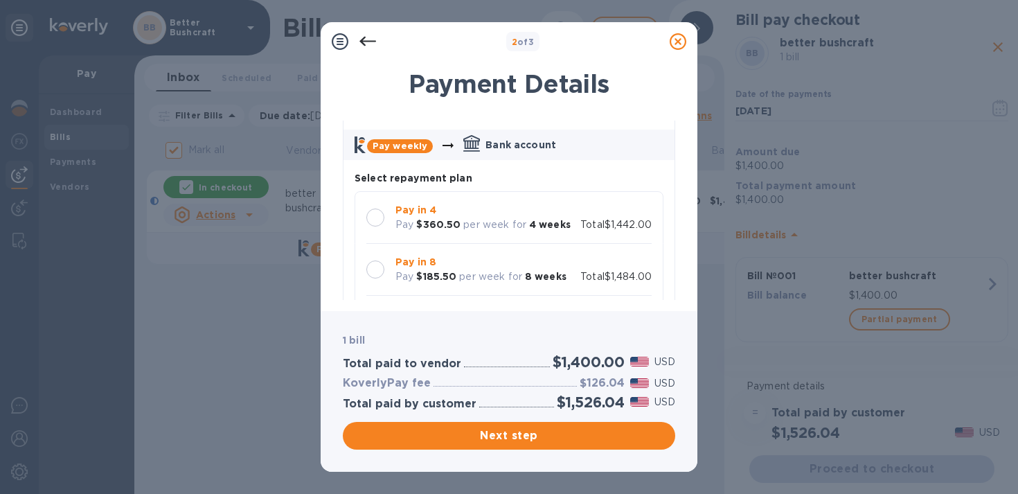
scroll to position [51, 0]
click at [377, 220] on div at bounding box center [375, 220] width 18 height 18
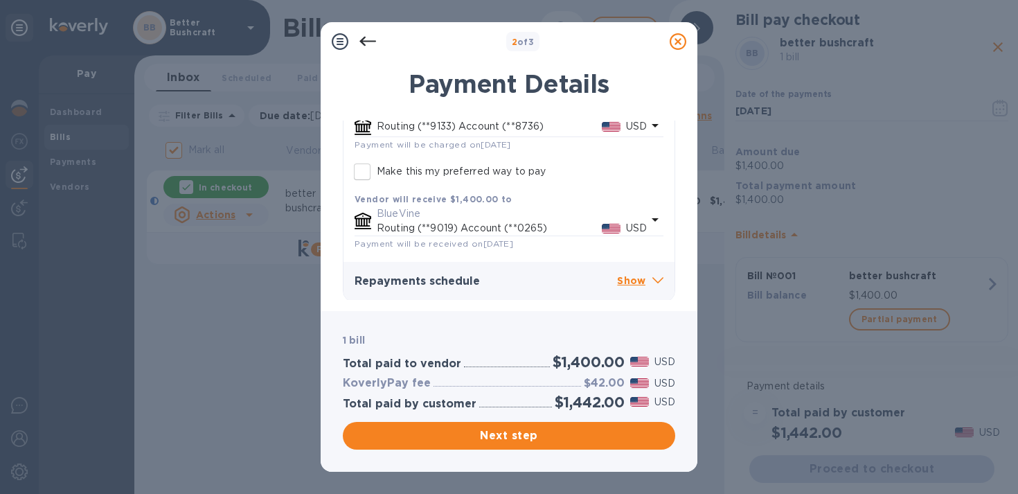
scroll to position [312, 0]
click at [632, 276] on p "Show" at bounding box center [640, 279] width 46 height 17
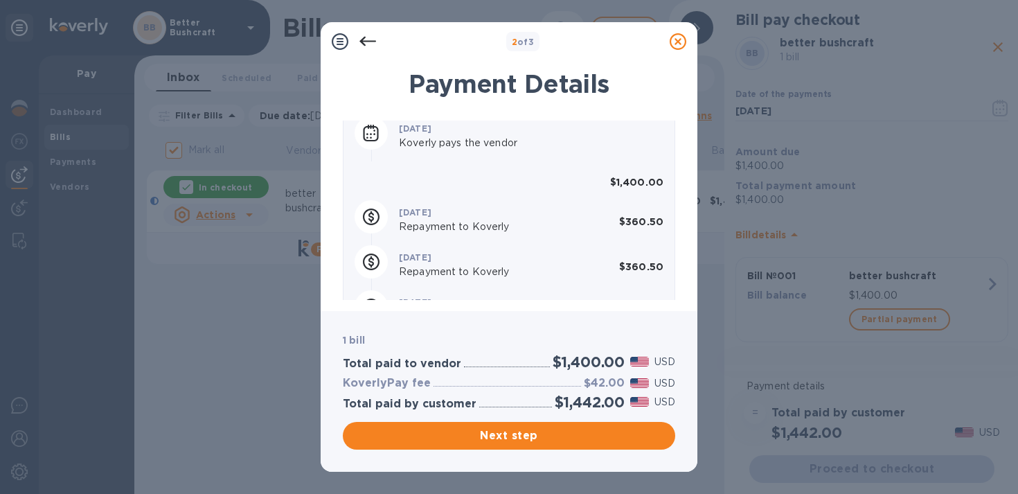
scroll to position [443, 0]
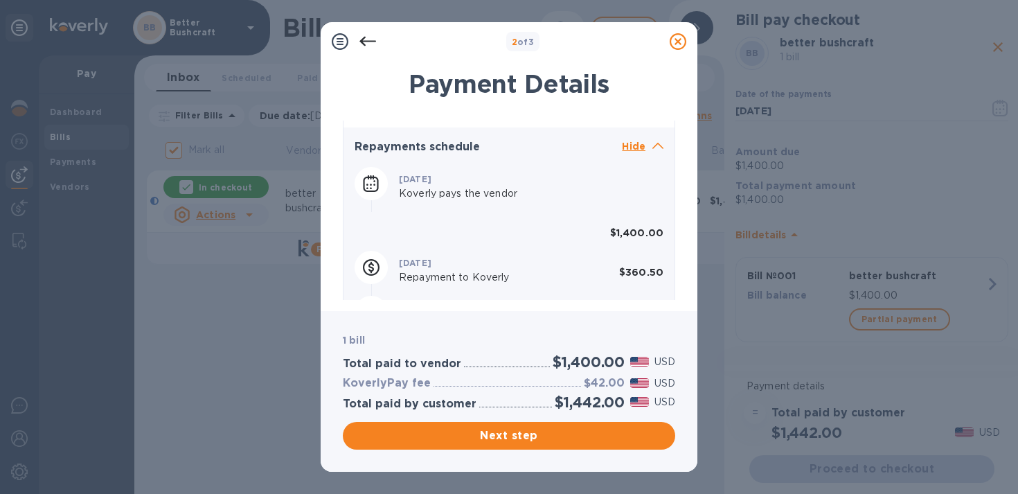
click at [644, 150] on p "Hide" at bounding box center [643, 146] width 42 height 17
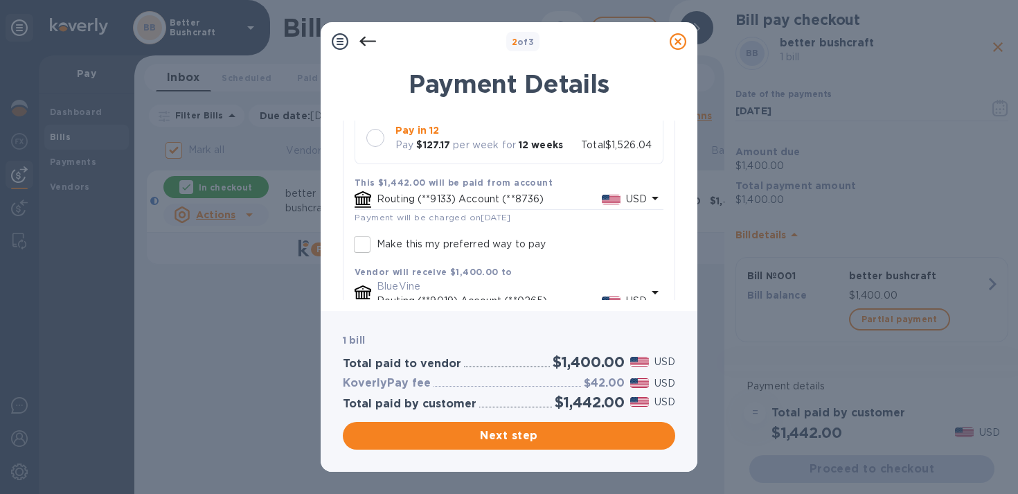
scroll to position [229, 0]
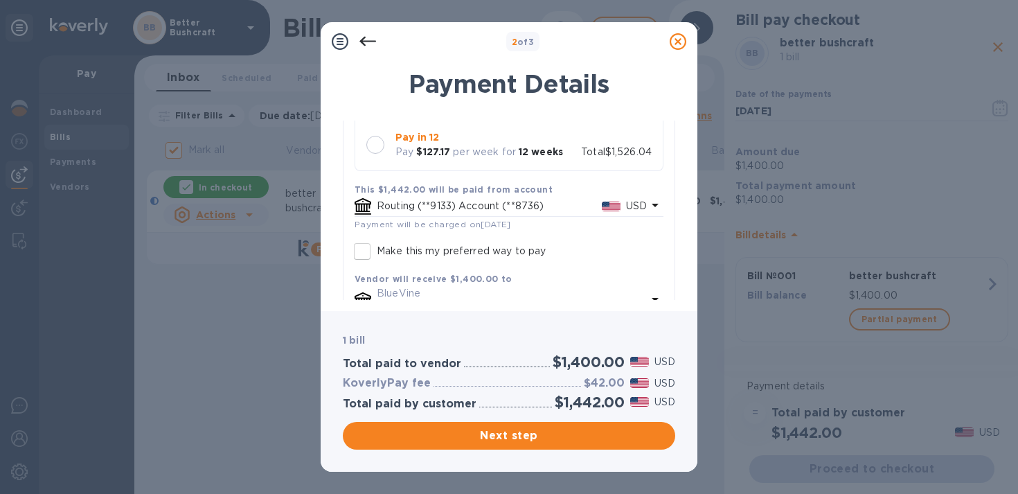
click at [381, 143] on div at bounding box center [375, 145] width 18 height 18
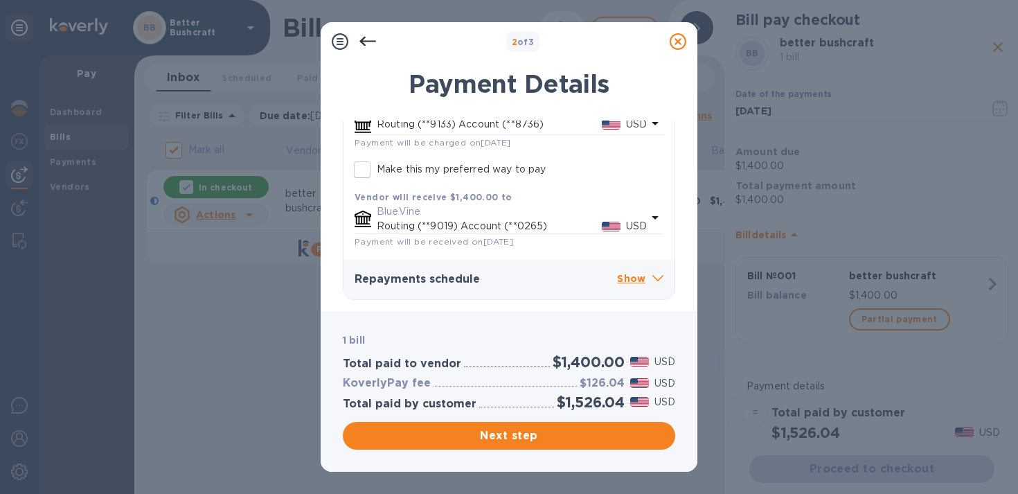
click at [652, 276] on icon at bounding box center [657, 279] width 11 height 6
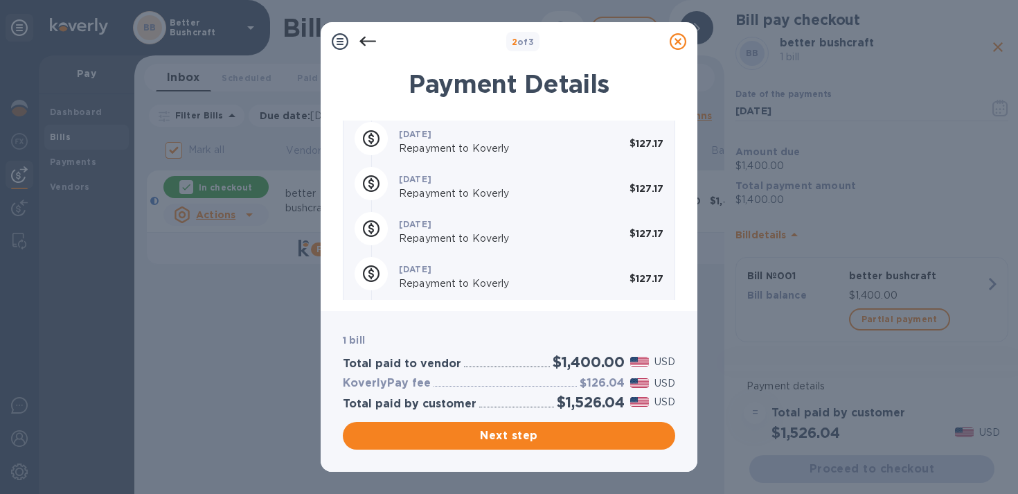
scroll to position [858, 0]
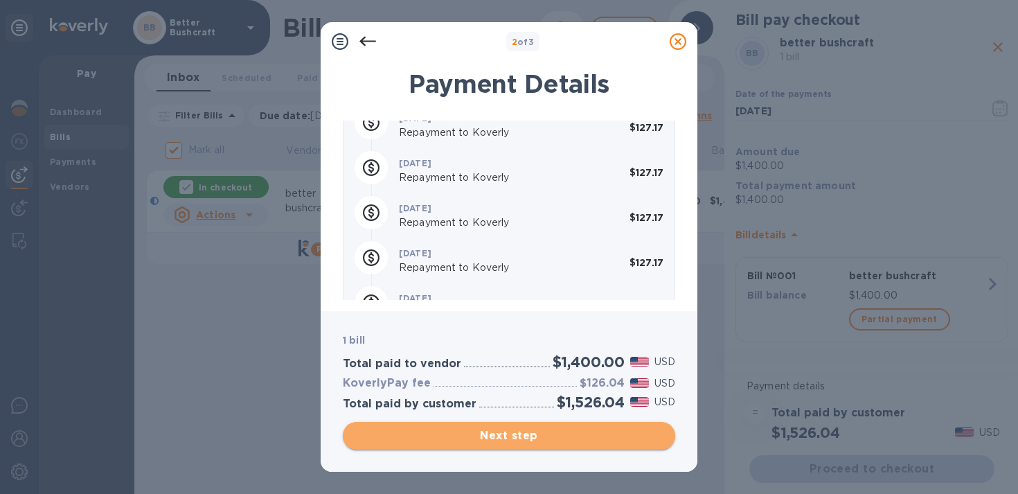
click at [513, 440] on span "Next step" at bounding box center [509, 435] width 310 height 17
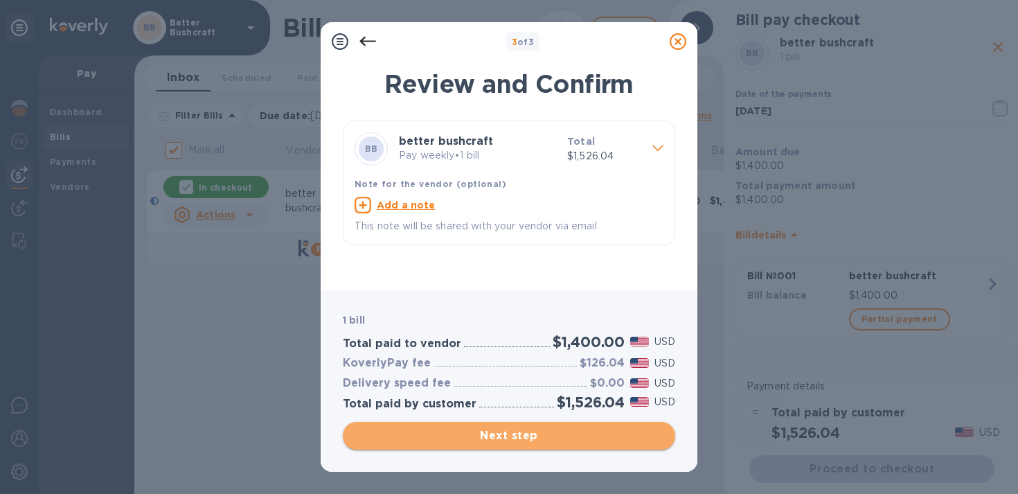
click at [521, 436] on span "Next step" at bounding box center [509, 435] width 310 height 17
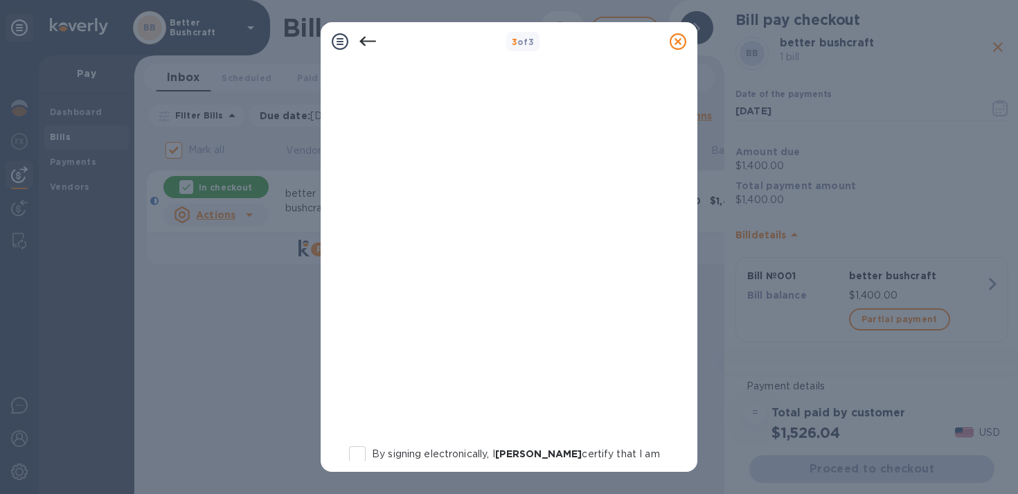
scroll to position [280, 0]
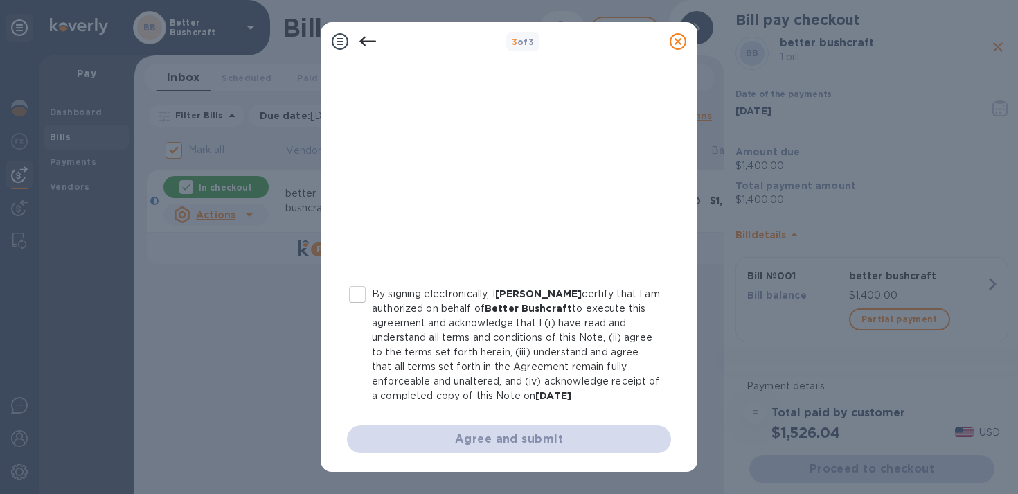
click at [351, 289] on input "By signing electronically, I [PERSON_NAME] certify that I am authorized on beha…" at bounding box center [357, 294] width 29 height 29
checkbox input "true"
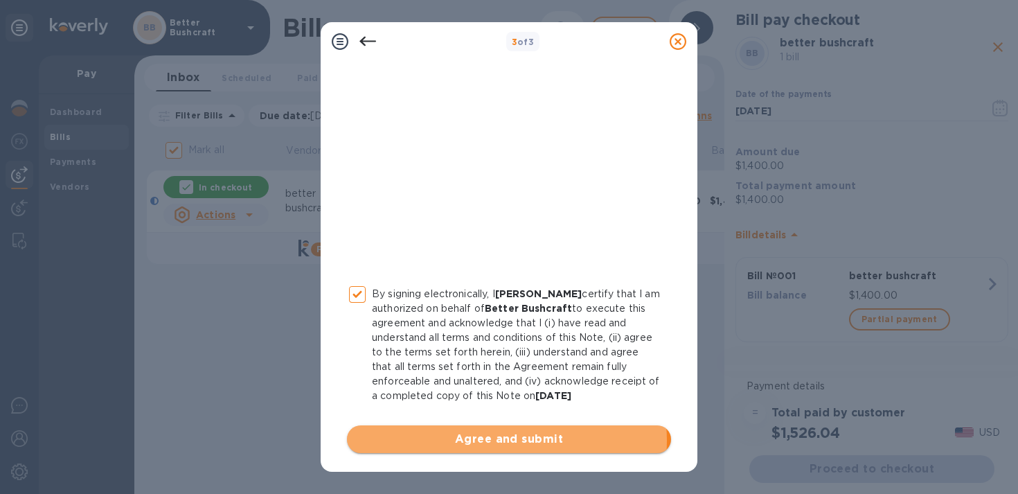
click at [501, 440] on span "Agree and submit" at bounding box center [509, 439] width 302 height 17
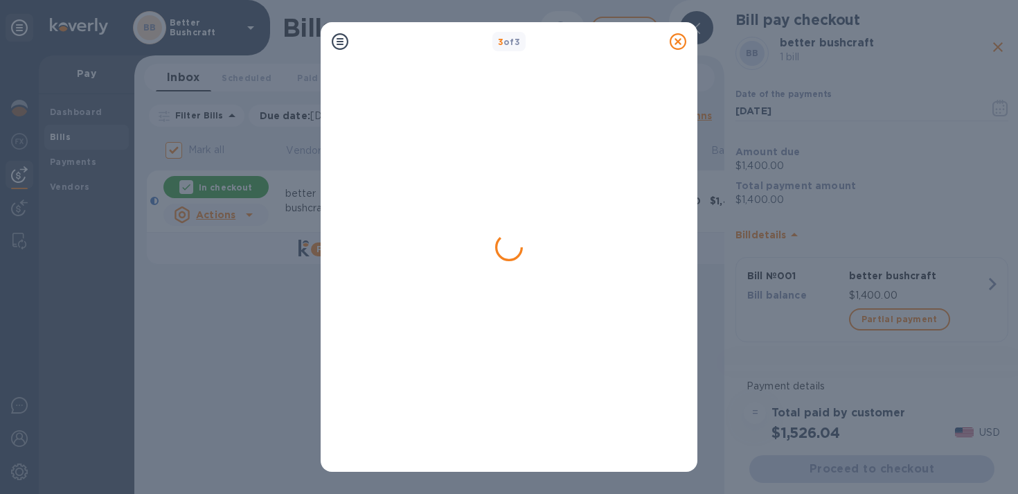
checkbox input "false"
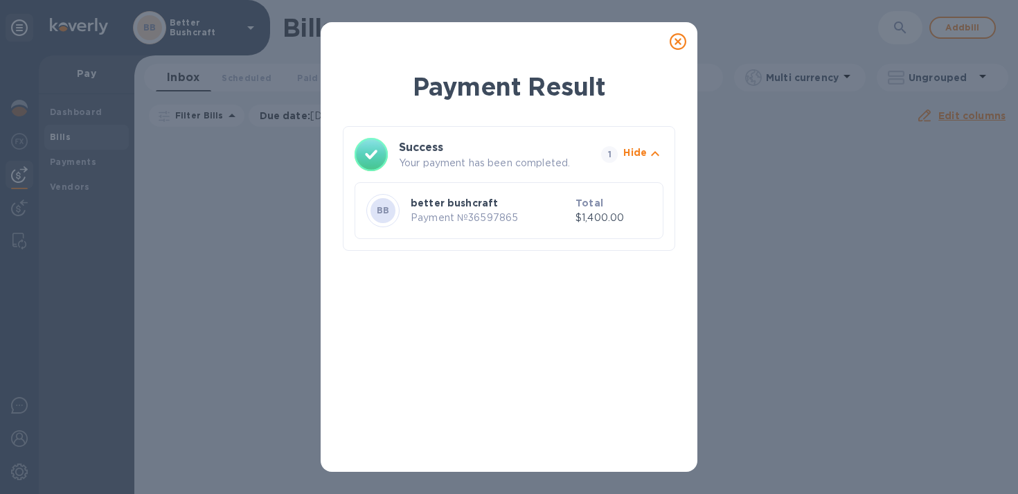
click at [681, 40] on icon at bounding box center [678, 41] width 17 height 17
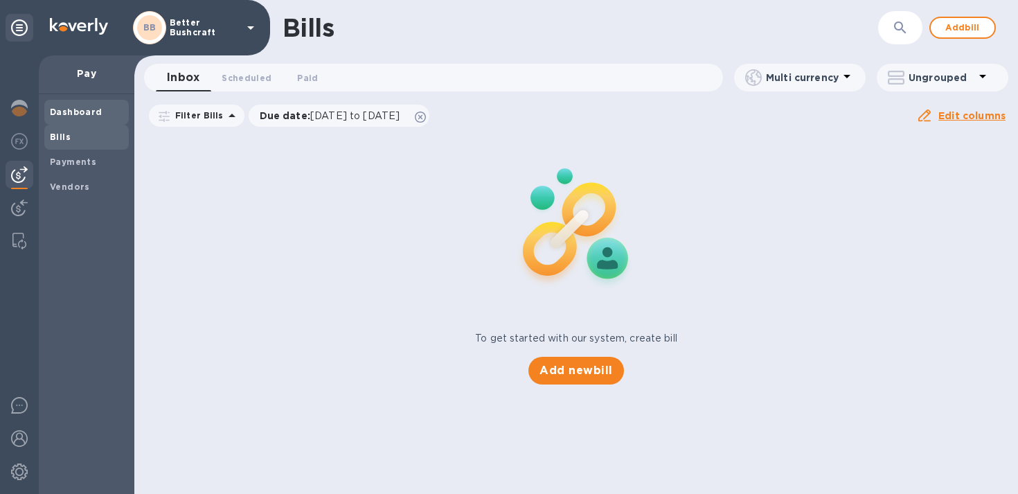
click at [88, 104] on div "Dashboard" at bounding box center [86, 112] width 84 height 25
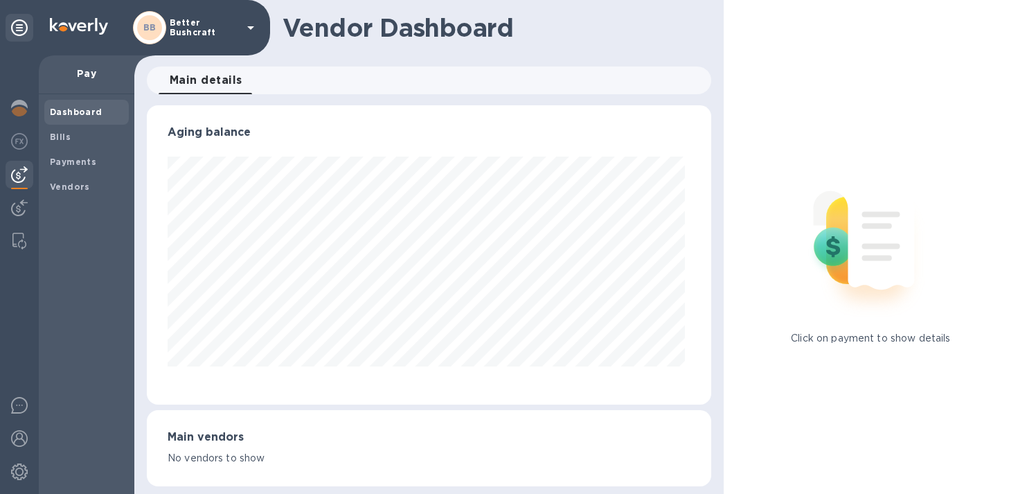
scroll to position [299, 559]
click at [52, 135] on b "Bills" at bounding box center [60, 137] width 21 height 10
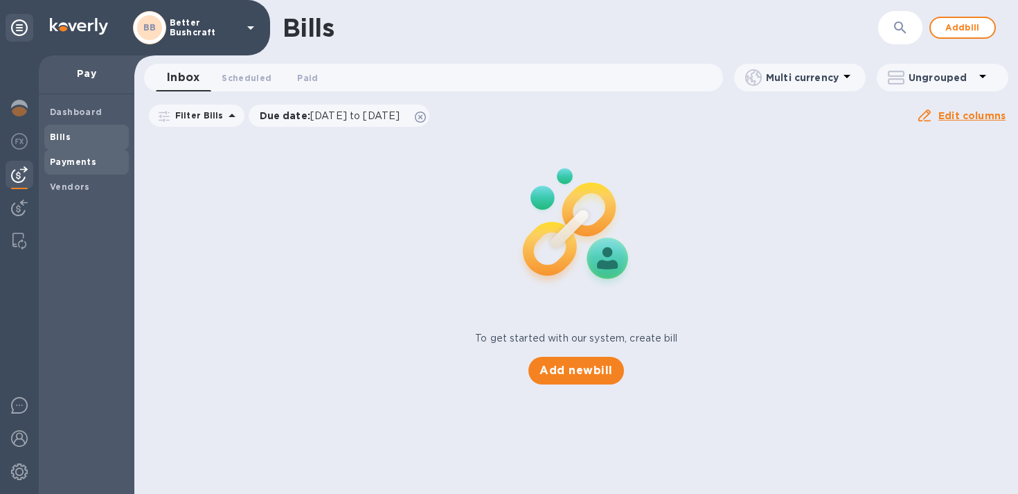
click at [62, 161] on b "Payments" at bounding box center [73, 161] width 46 height 10
